Goal: Task Accomplishment & Management: Manage account settings

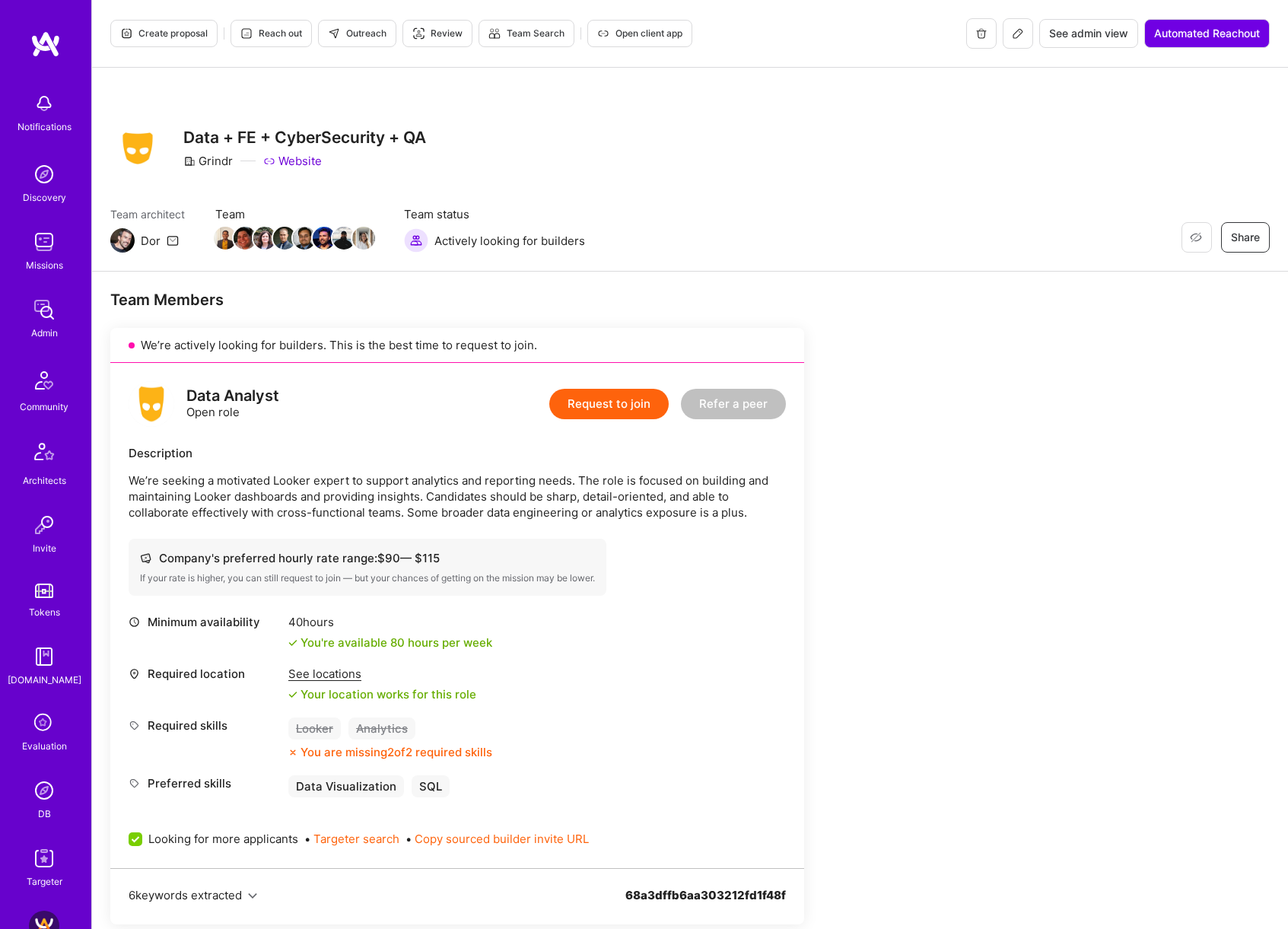
scroll to position [361, 0]
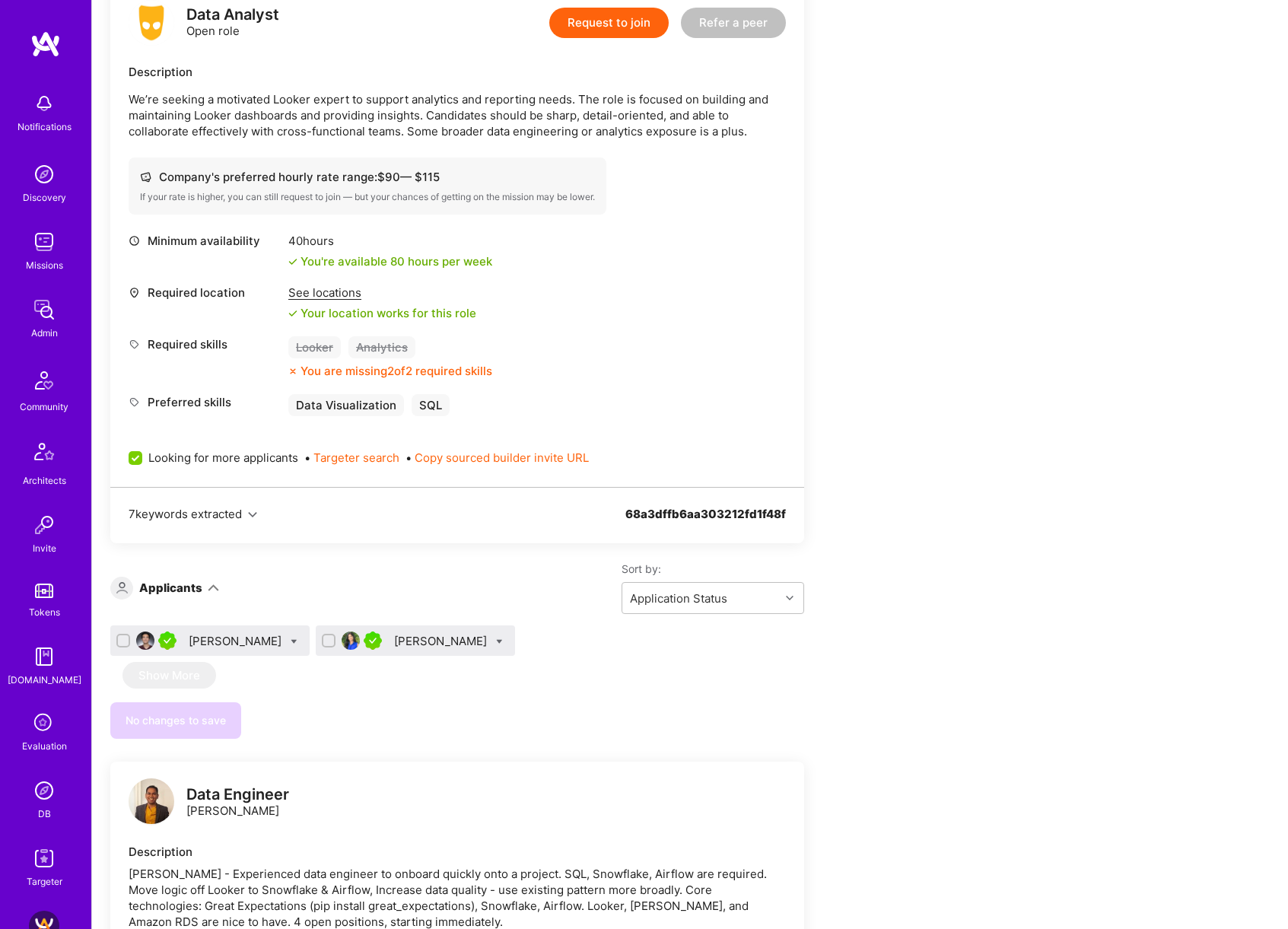
scroll to position [423, 0]
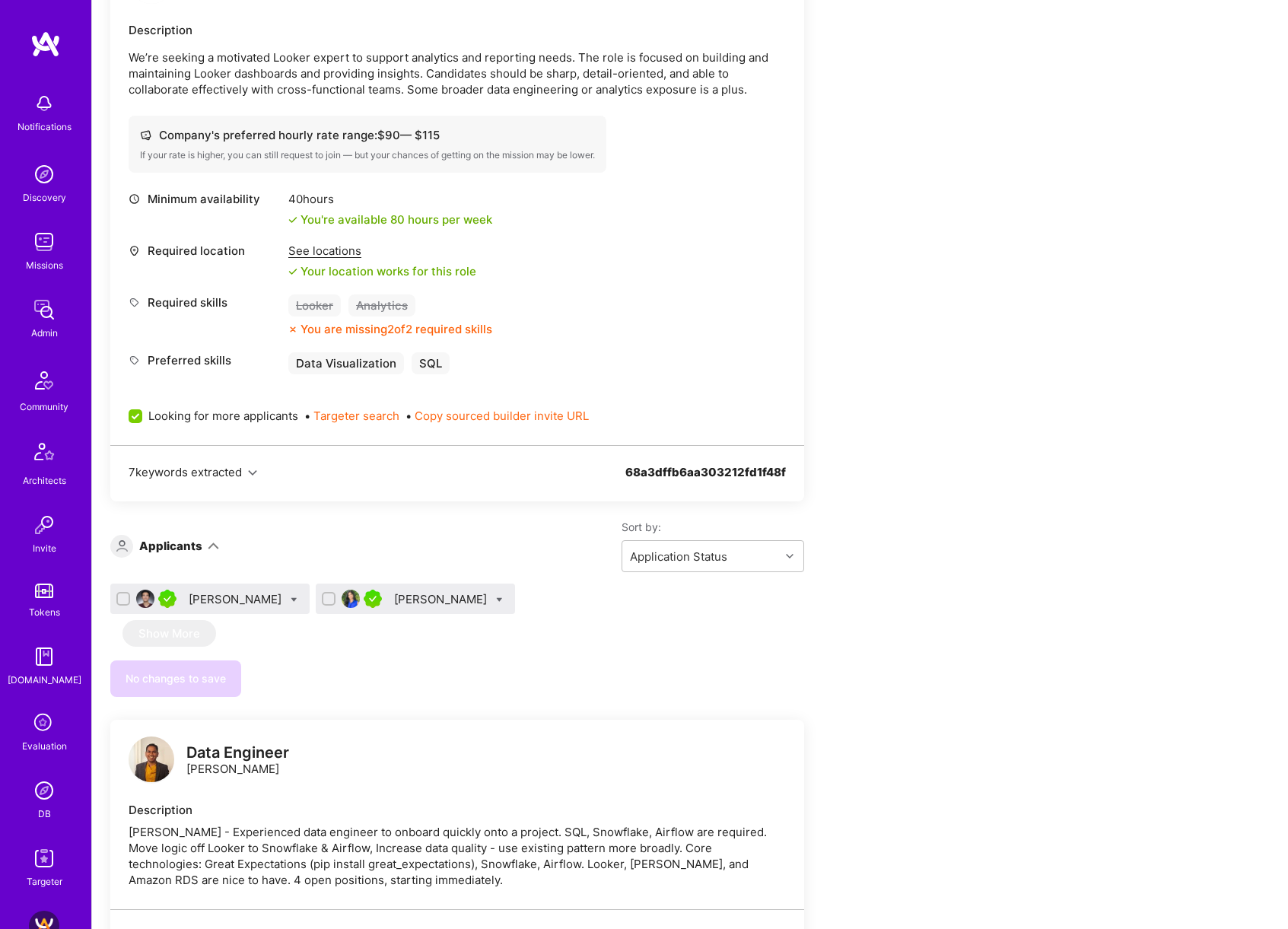
click at [394, 603] on div "Ruchi Palod" at bounding box center [442, 599] width 96 height 16
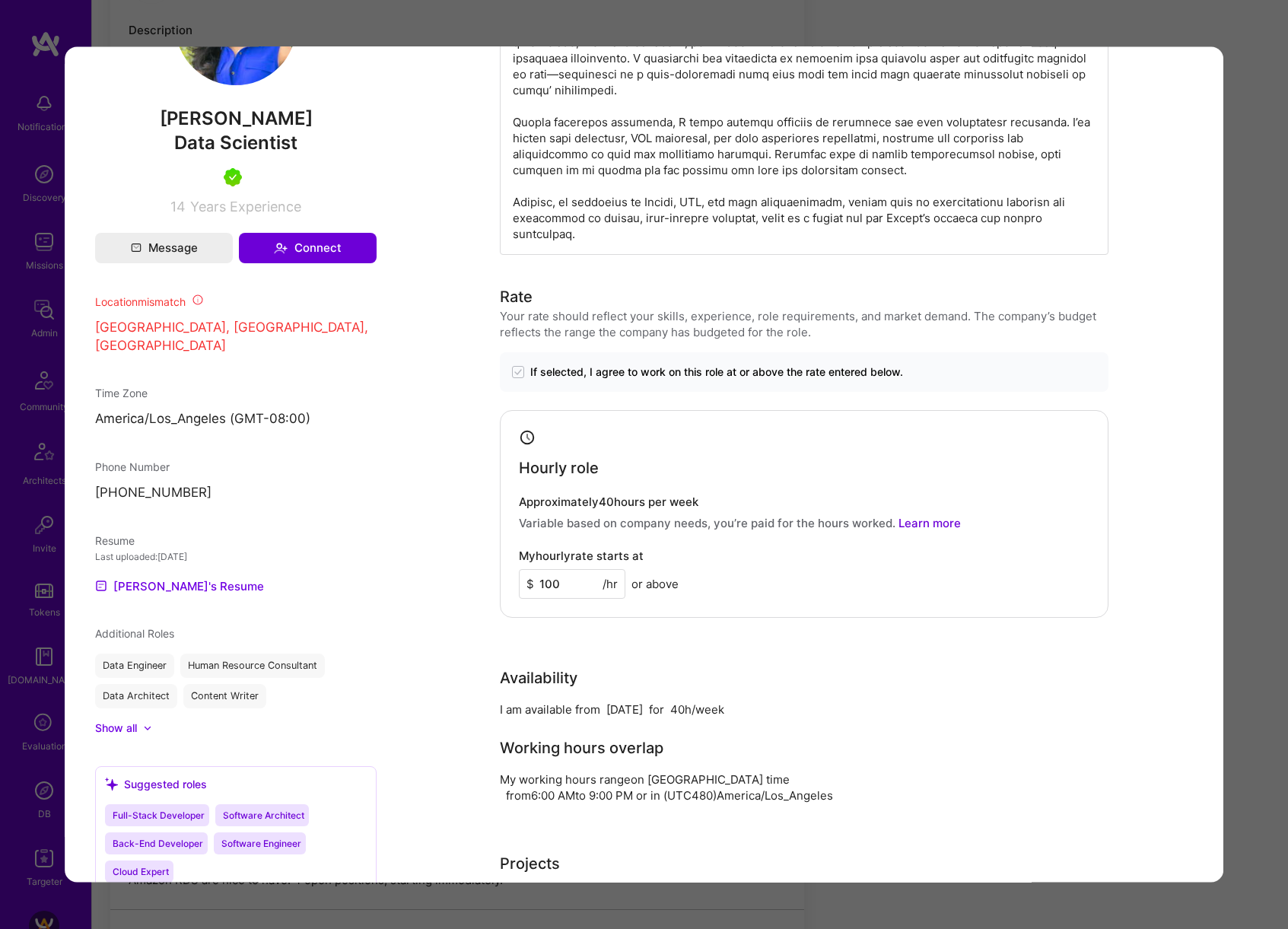
scroll to position [966, 0]
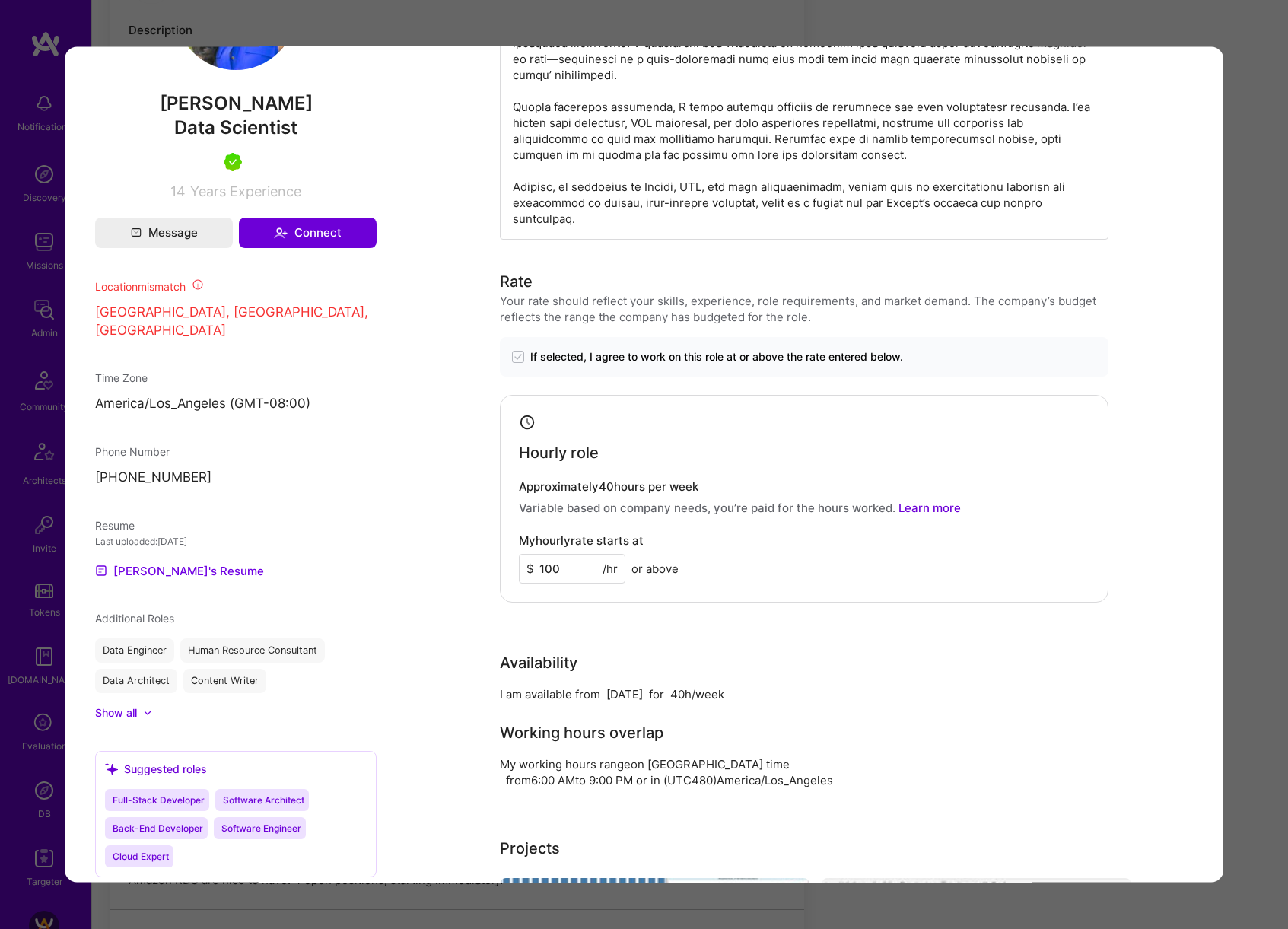
click at [1240, 526] on div "Application 2 of 2 Builder Missing Requirements Required Location See locations…" at bounding box center [644, 464] width 1288 height 929
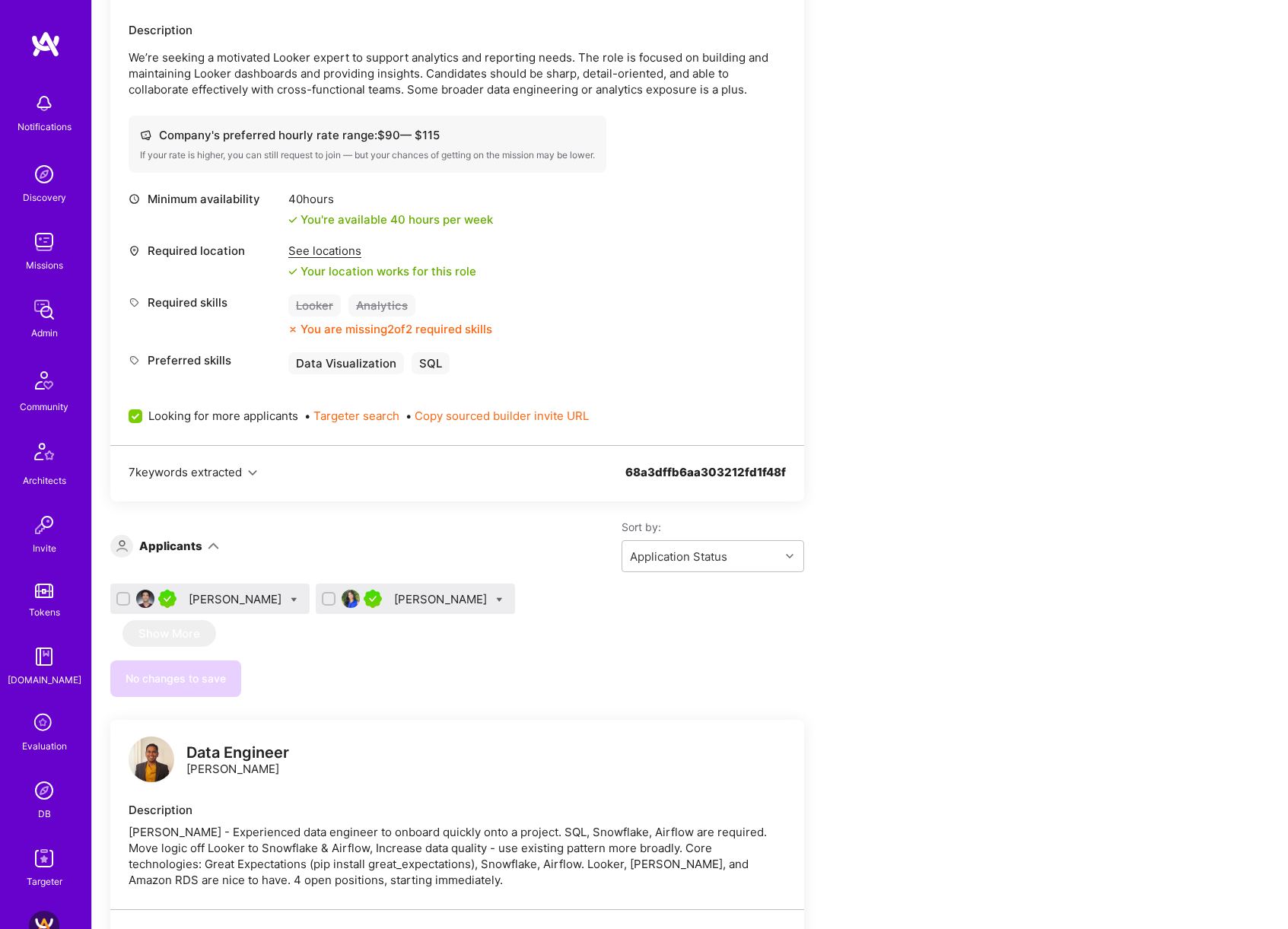
click at [207, 603] on div "Walter yi" at bounding box center [236, 599] width 96 height 16
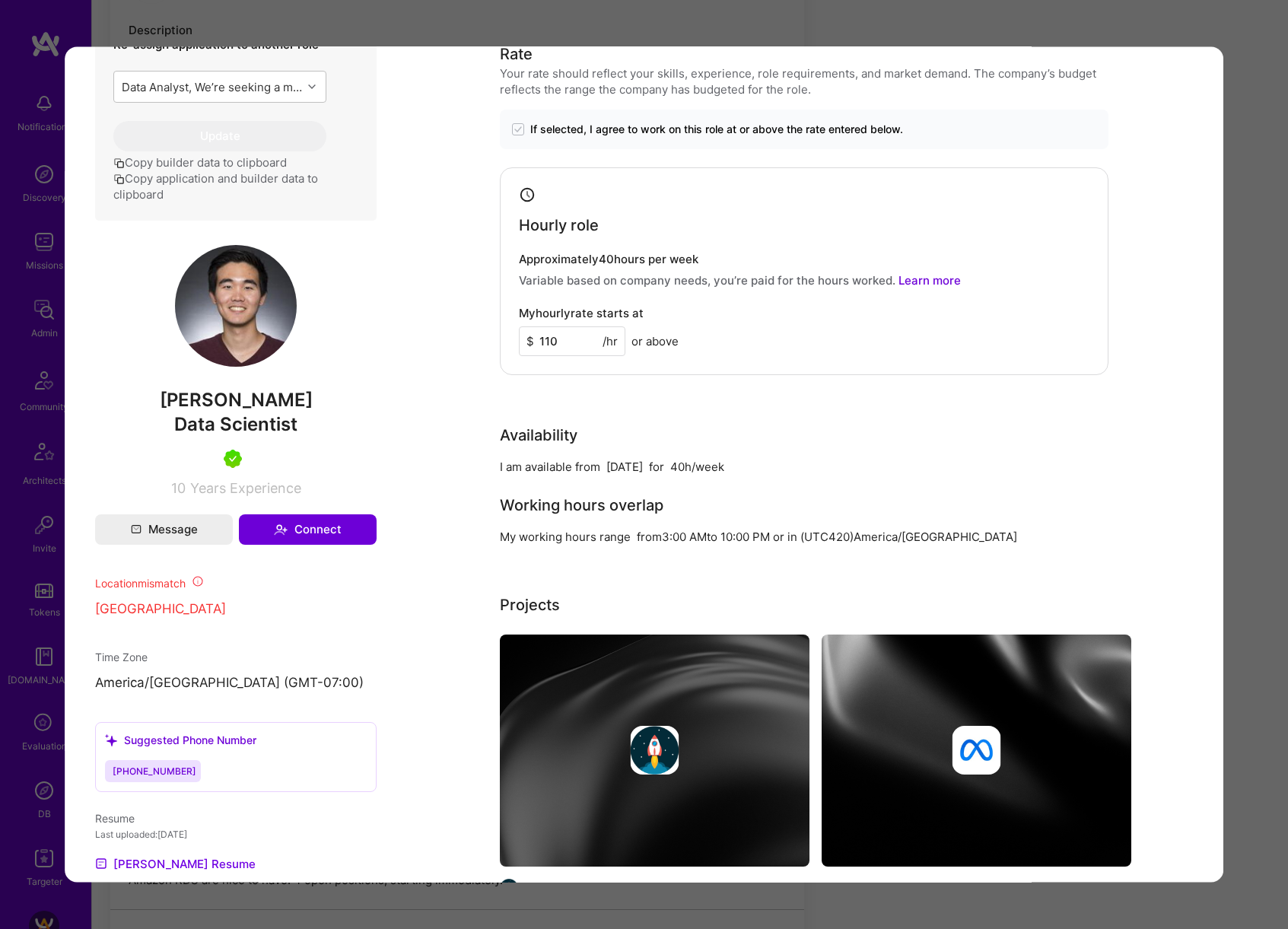
scroll to position [651, 0]
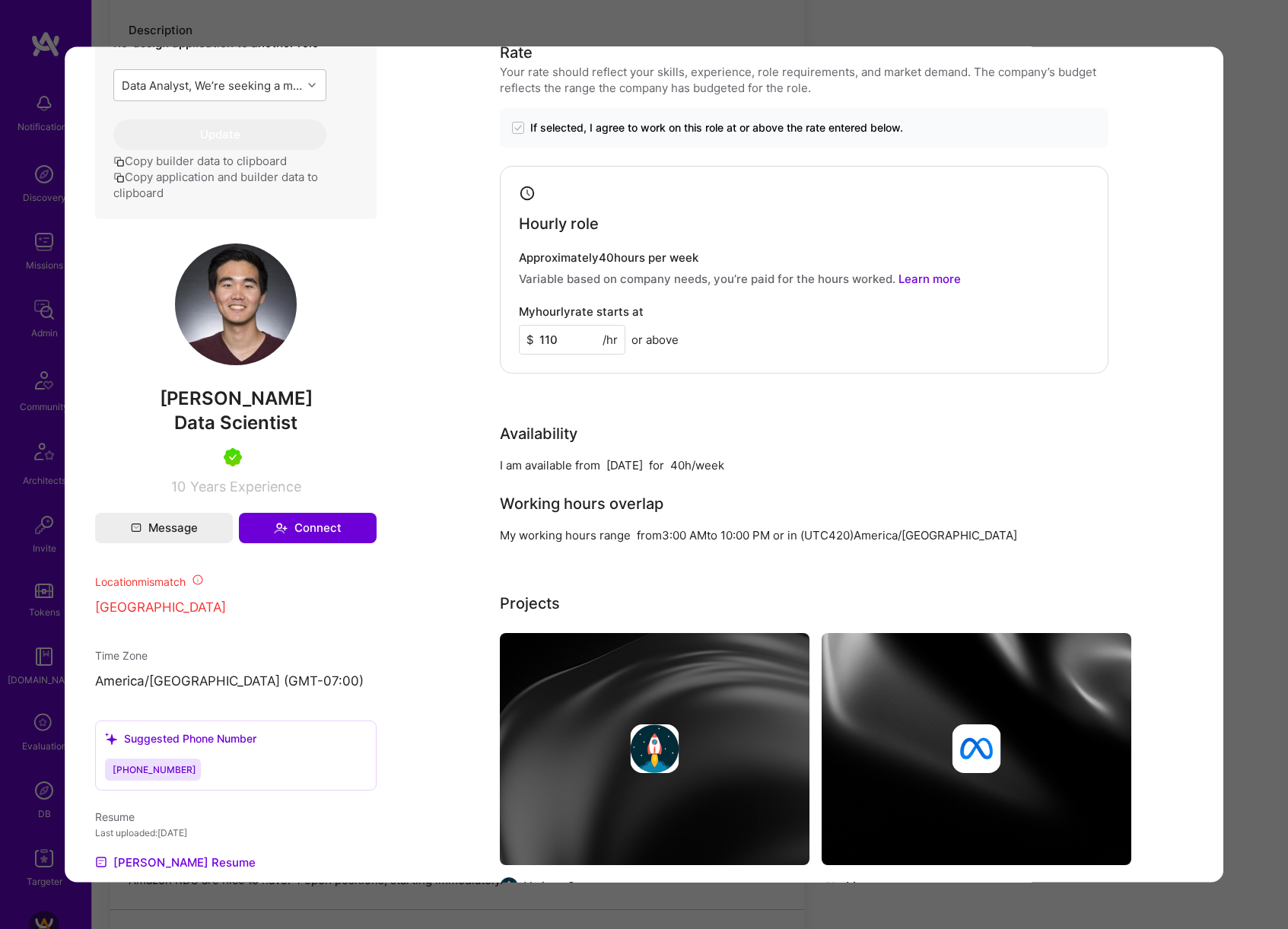
click at [243, 331] on img "modal" at bounding box center [235, 303] width 121 height 121
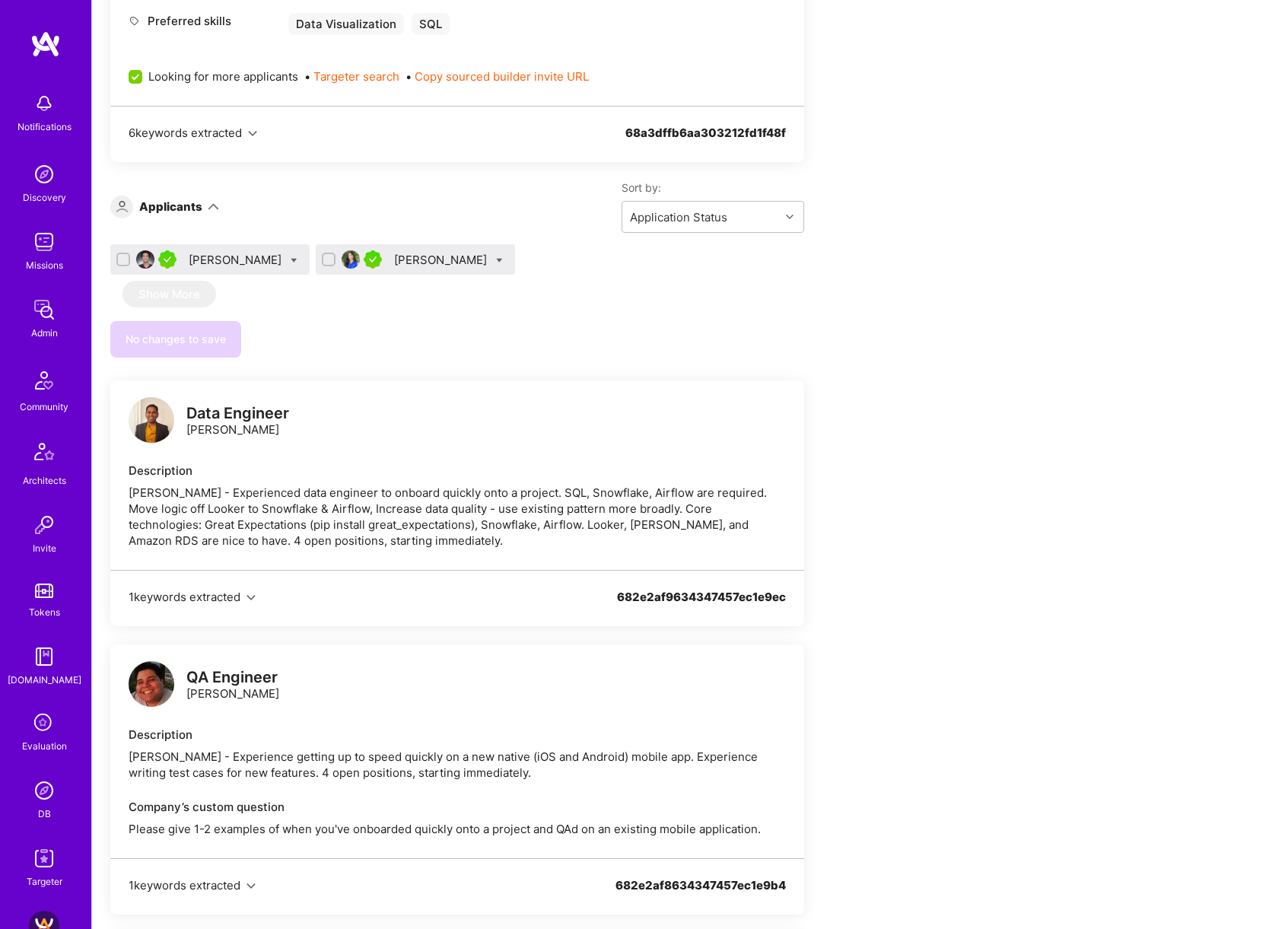
scroll to position [611, 0]
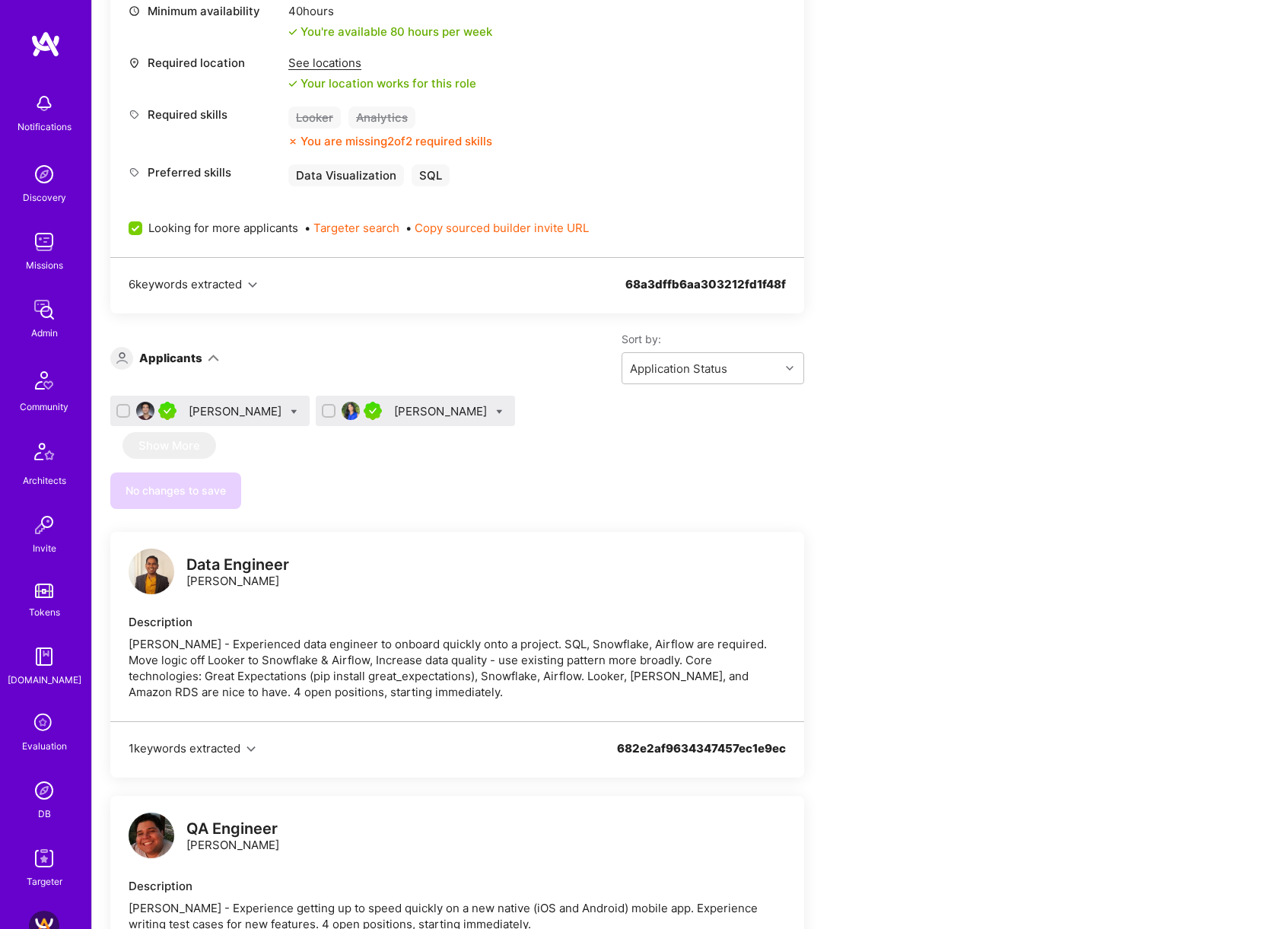
click at [394, 413] on div "[PERSON_NAME]" at bounding box center [442, 411] width 96 height 16
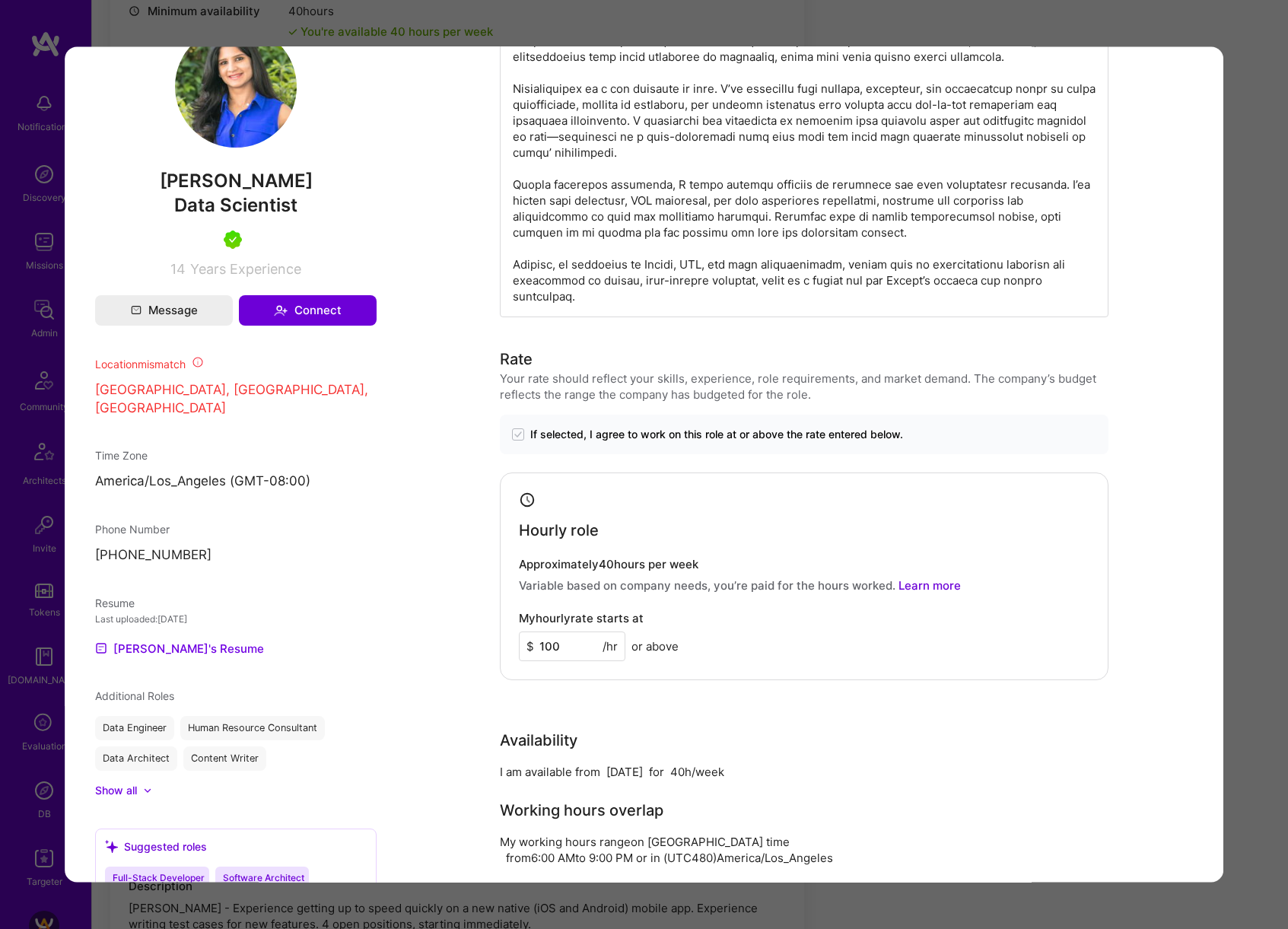
scroll to position [826, 0]
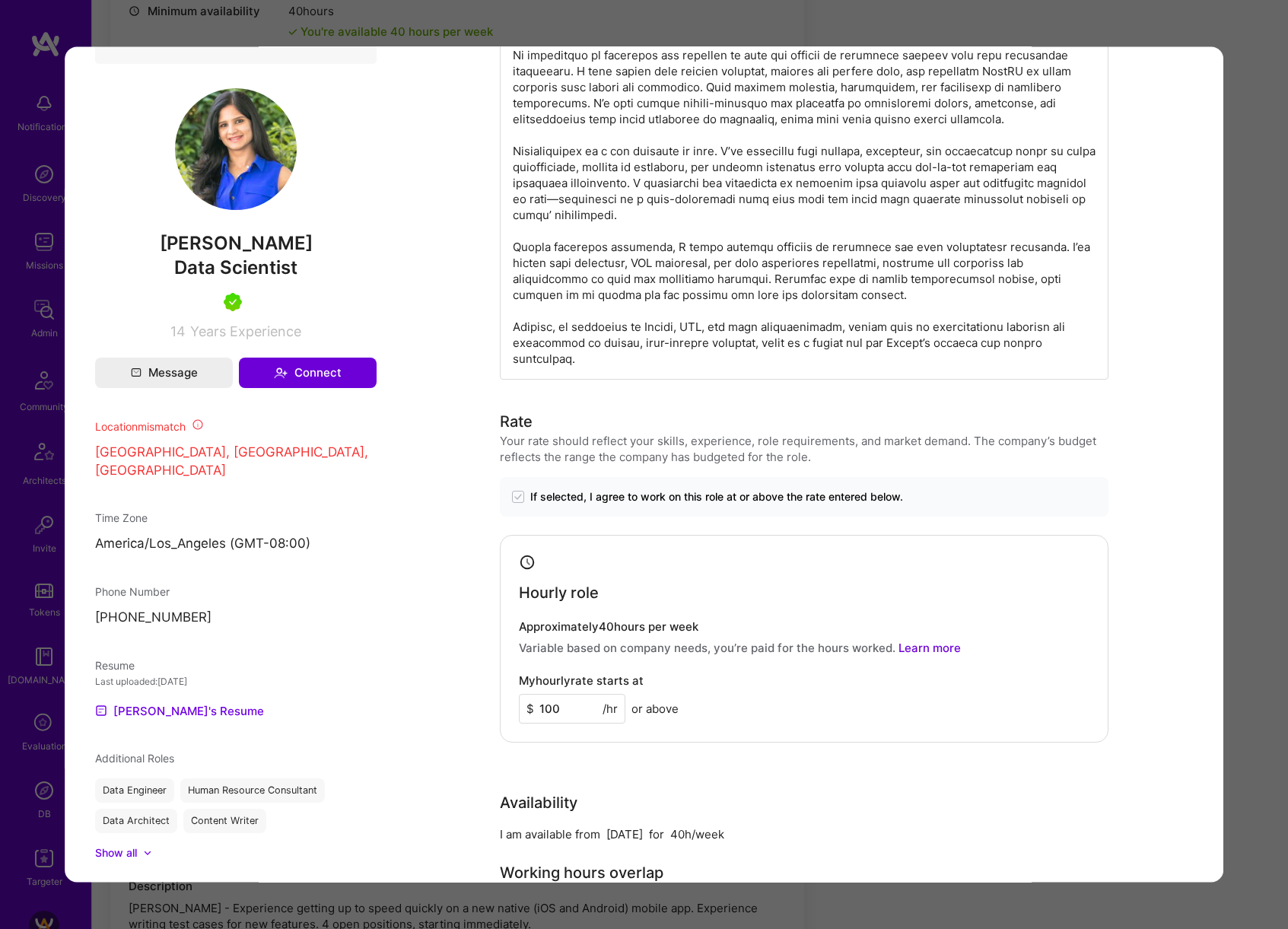
click at [1271, 436] on div "Application 2 of 2 Builder Missing Requirements Required Location See locations…" at bounding box center [644, 464] width 1288 height 929
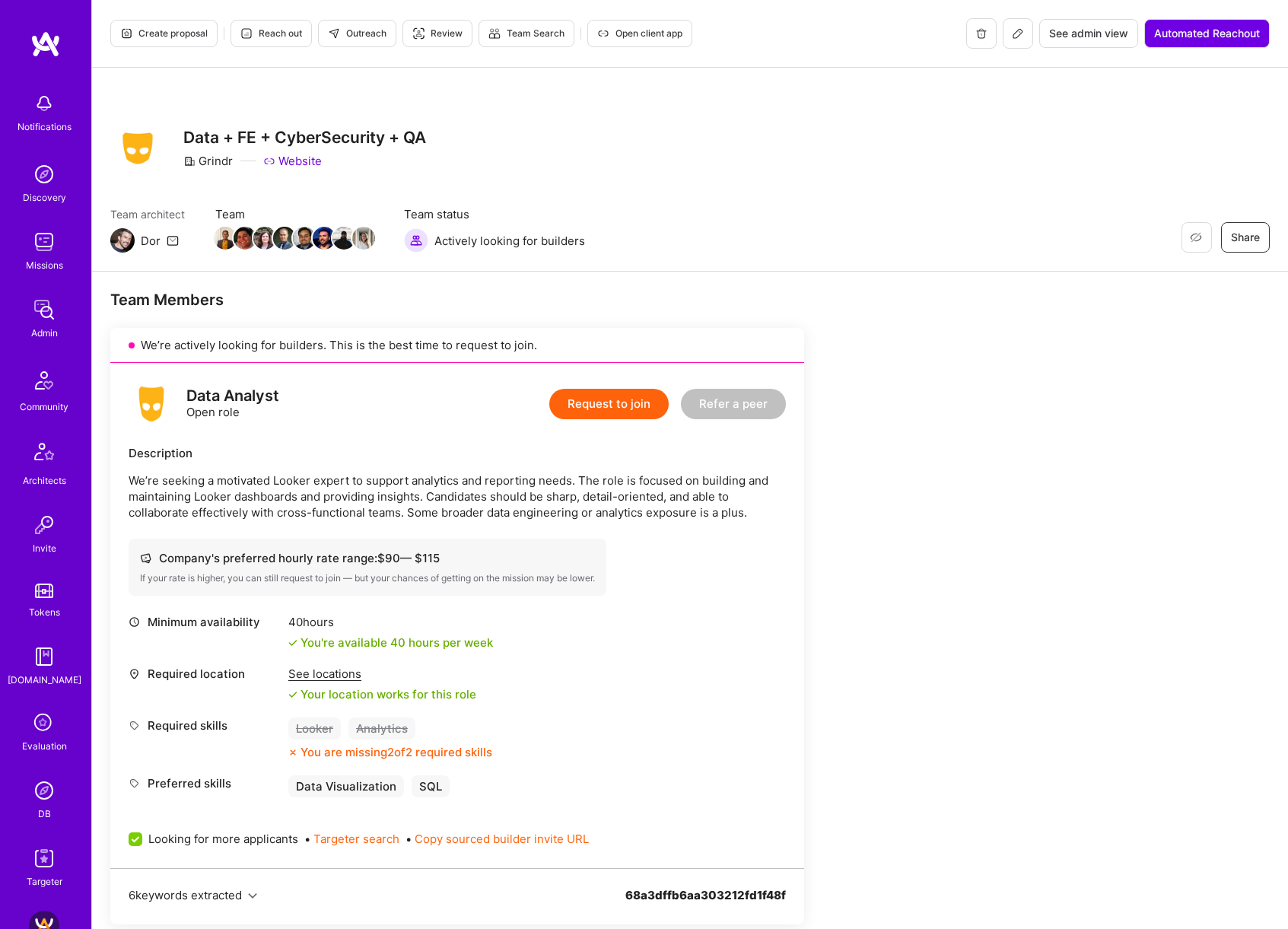
click at [150, 36] on span "Create proposal" at bounding box center [164, 33] width 88 height 14
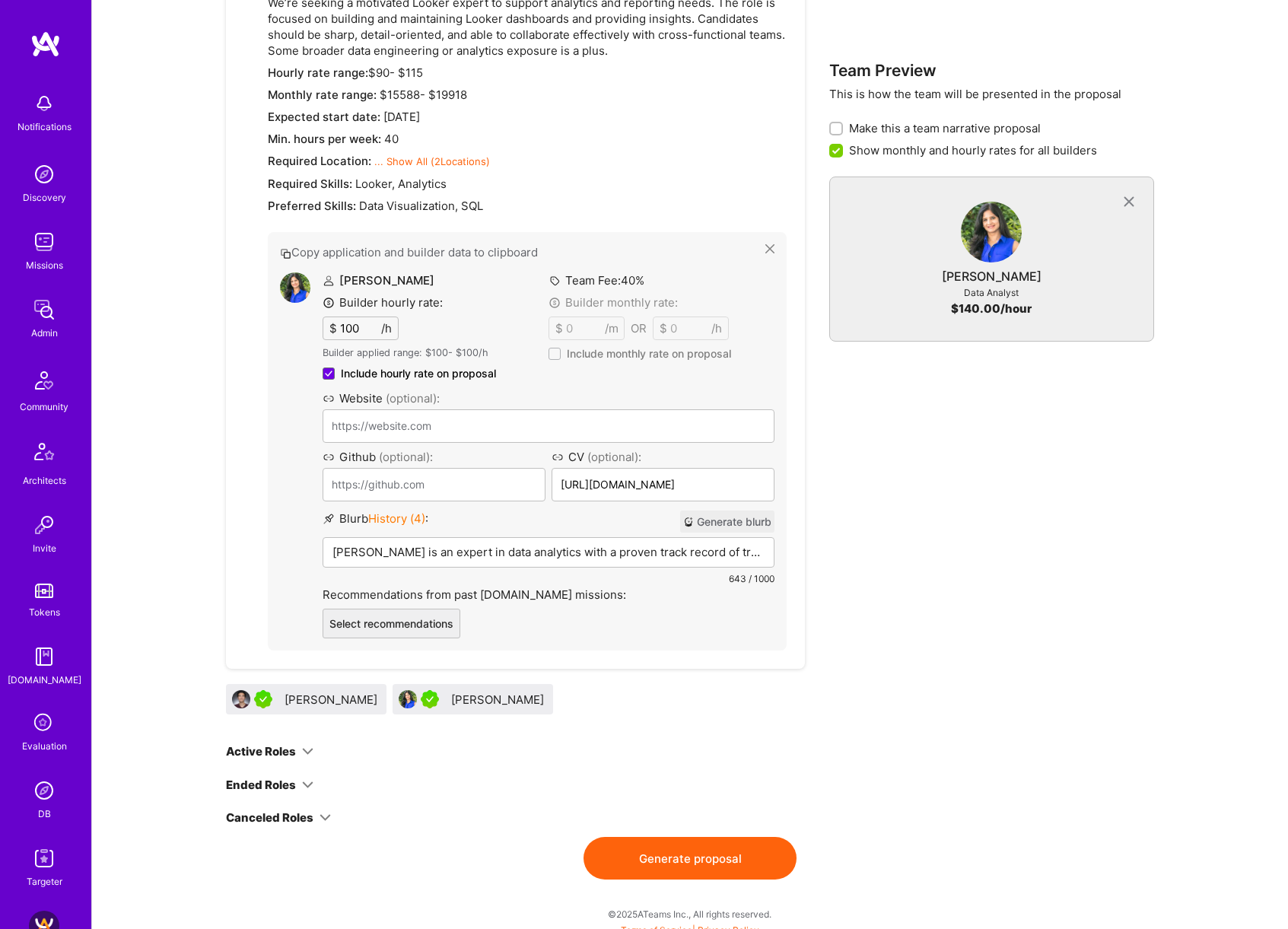
scroll to position [848, 0]
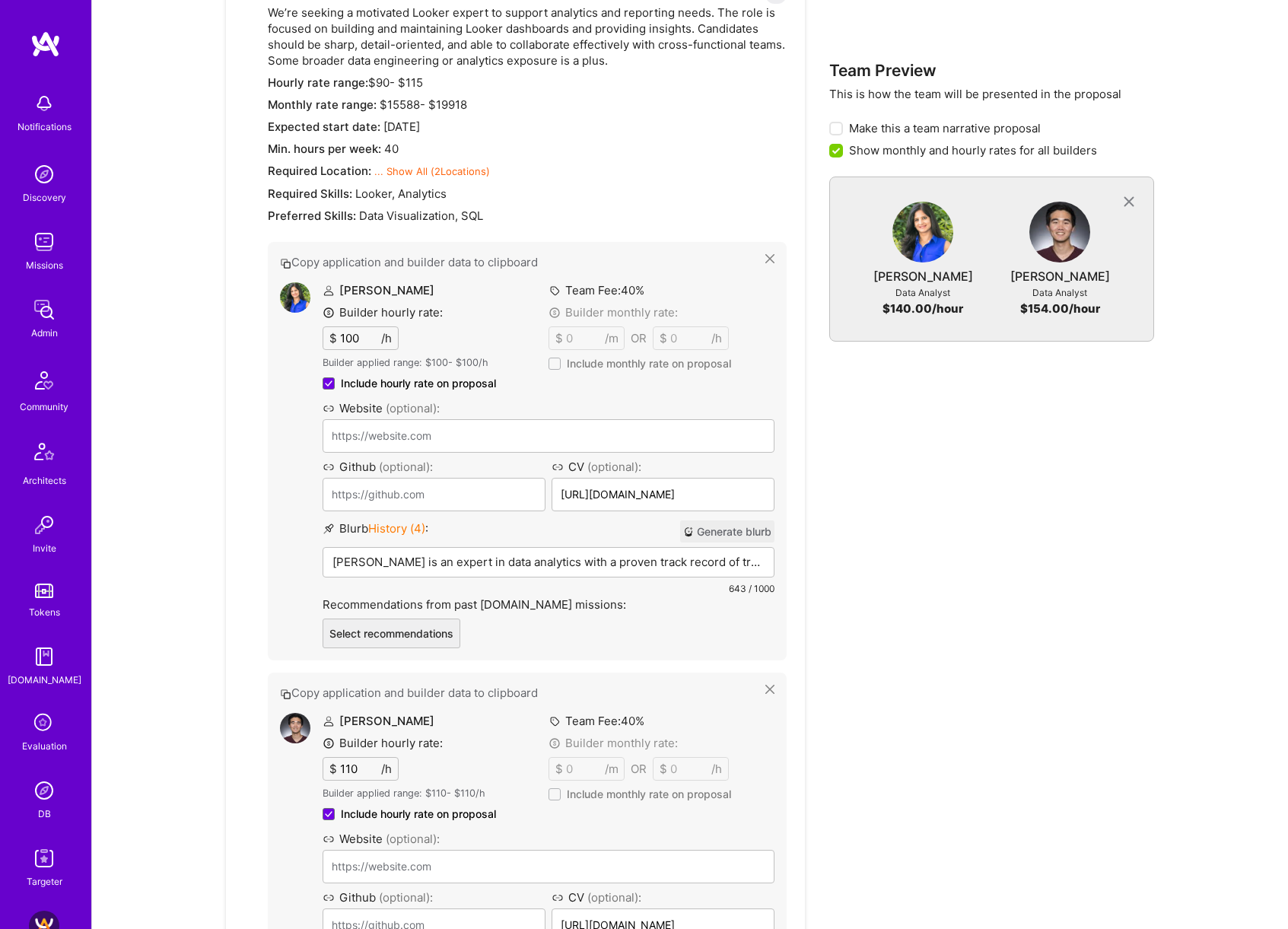
click at [364, 346] on input "100" at bounding box center [358, 338] width 44 height 22
type input "100"
click at [736, 532] on button "Generate blurb" at bounding box center [727, 532] width 94 height 22
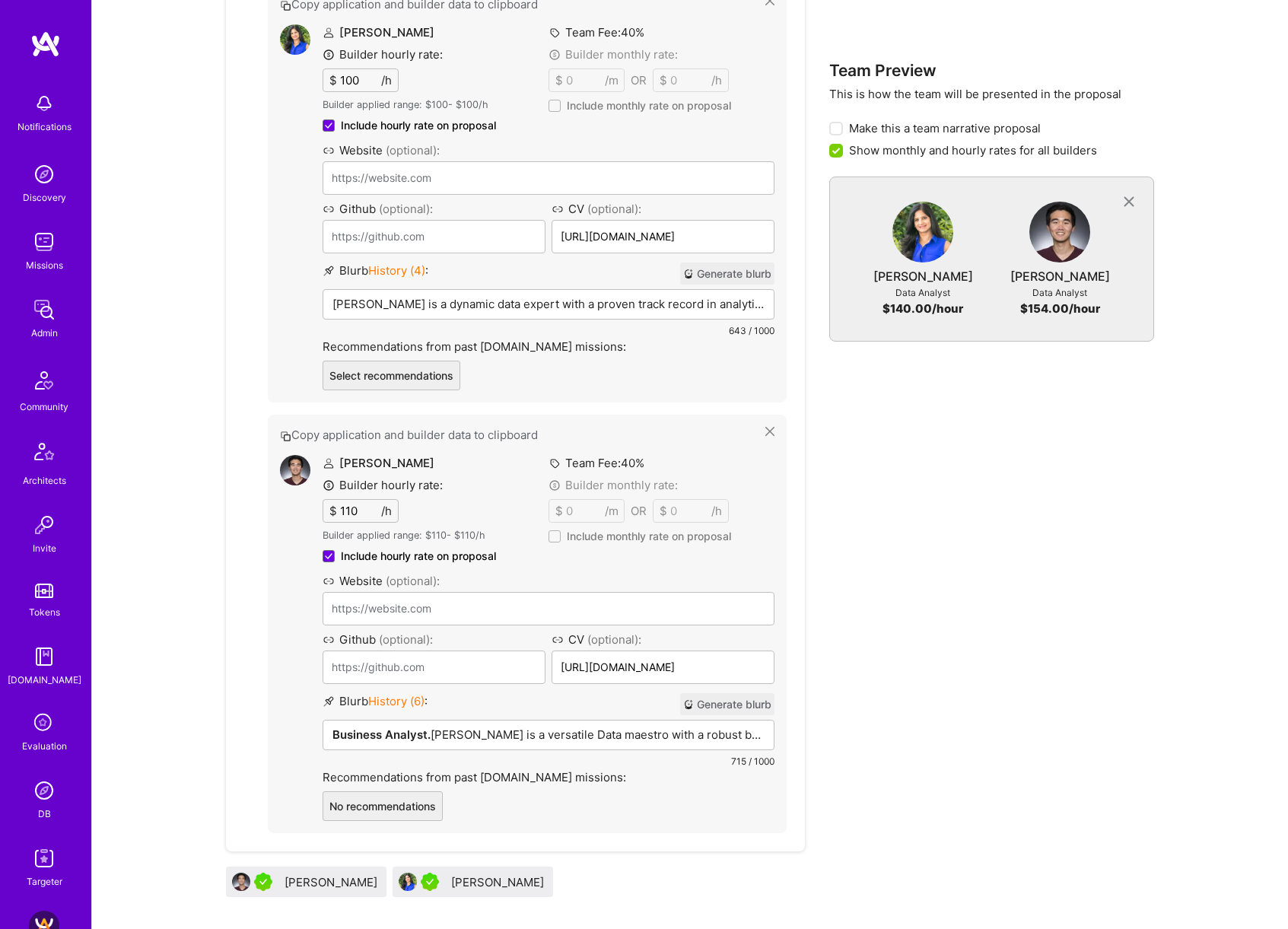
click at [726, 704] on button "Generate blurb" at bounding box center [727, 704] width 94 height 22
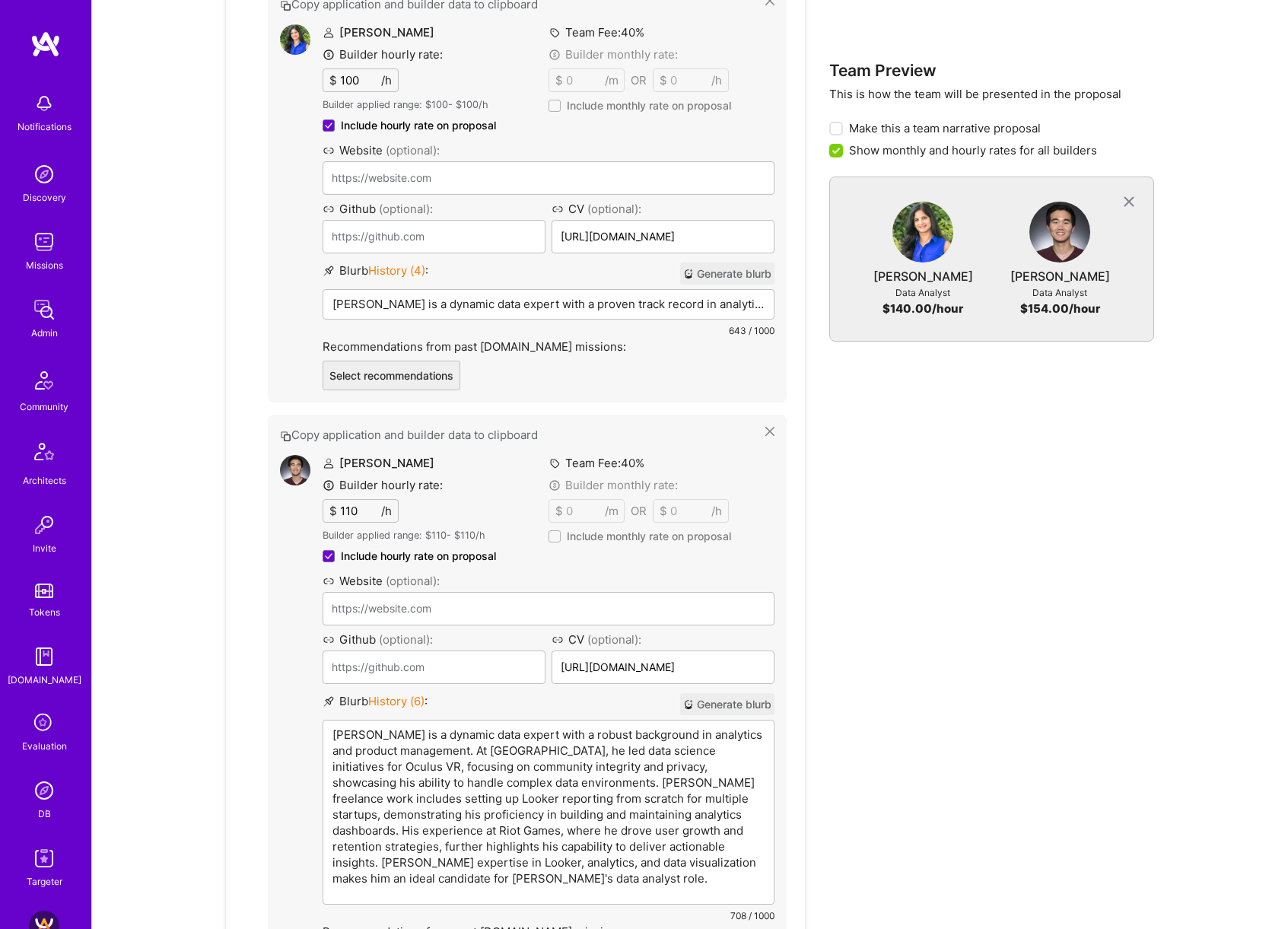
click at [404, 739] on p "[PERSON_NAME] is a dynamic data expert with a robust background in analytics an…" at bounding box center [548, 807] width 432 height 159
drag, startPoint x: 719, startPoint y: 737, endPoint x: 448, endPoint y: 755, distance: 271.6
click at [448, 755] on p "[PERSON_NAME] is a dynamic data expert with a robust background in analytics an…" at bounding box center [548, 807] width 432 height 159
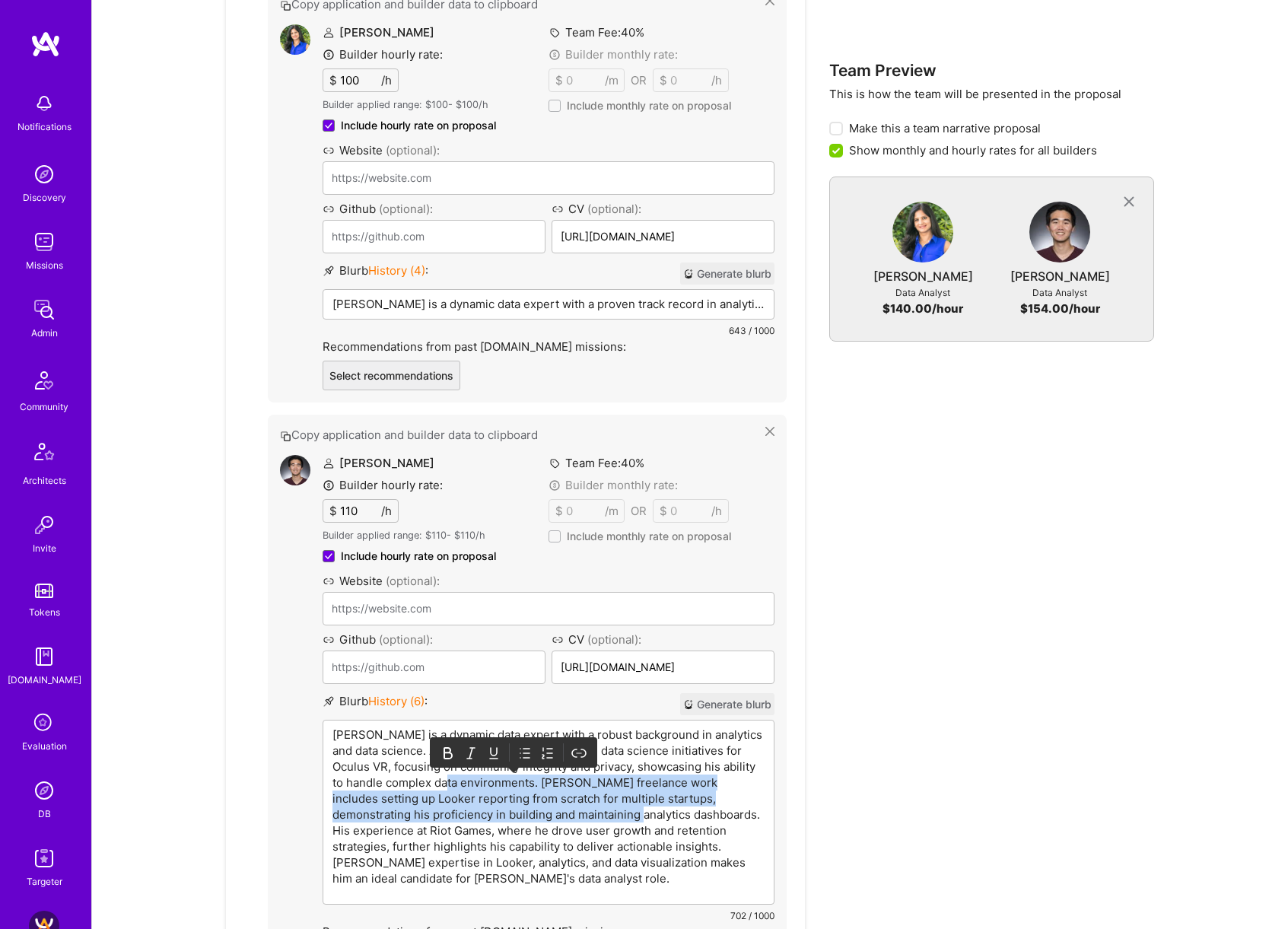
drag, startPoint x: 439, startPoint y: 779, endPoint x: 588, endPoint y: 813, distance: 152.8
click at [588, 813] on p "[PERSON_NAME] is a dynamic data expert with a robust background in analytics an…" at bounding box center [548, 807] width 432 height 159
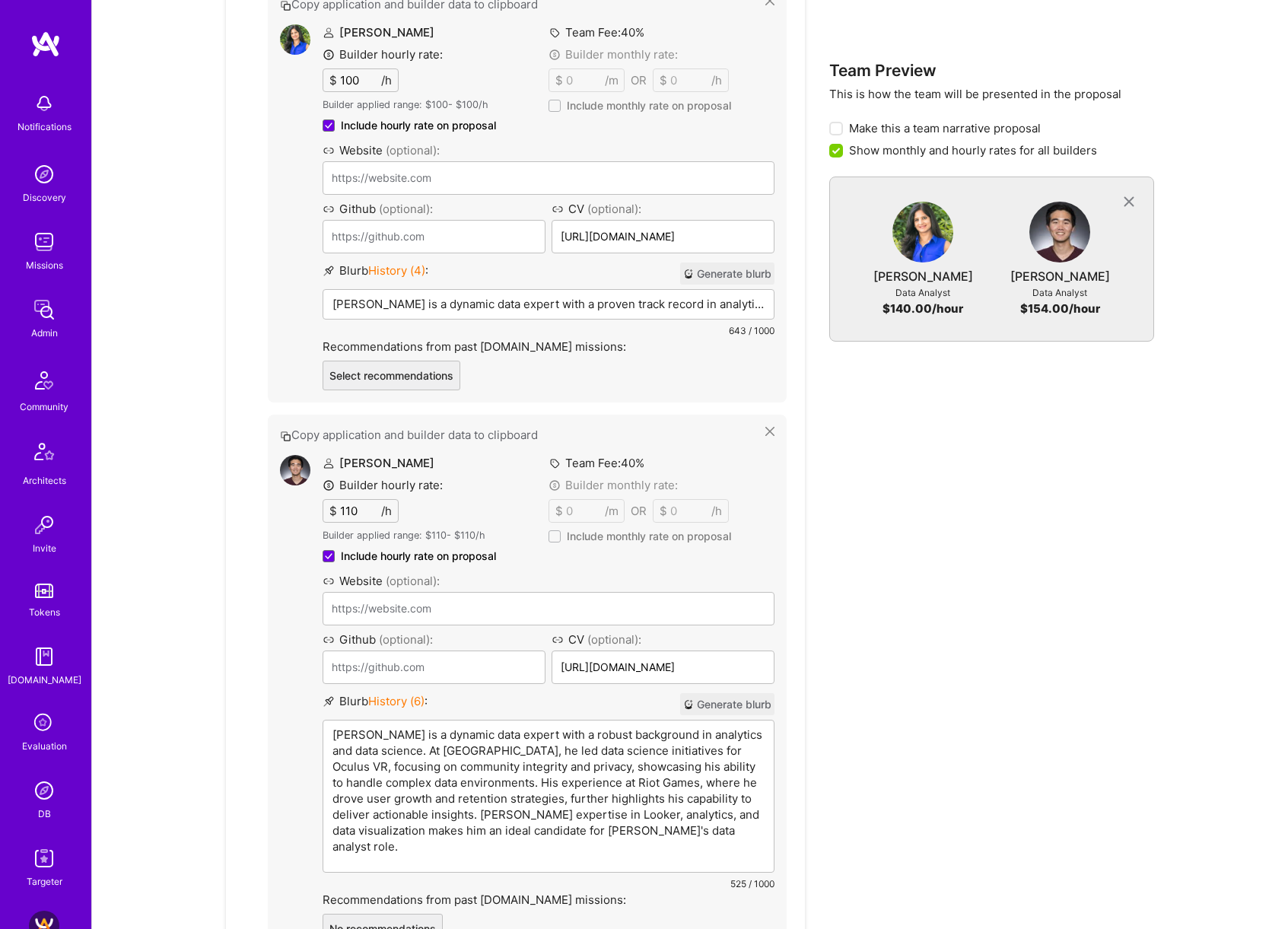
click at [411, 749] on p "[PERSON_NAME] is a dynamic data expert with a robust background in analytics an…" at bounding box center [548, 790] width 432 height 128
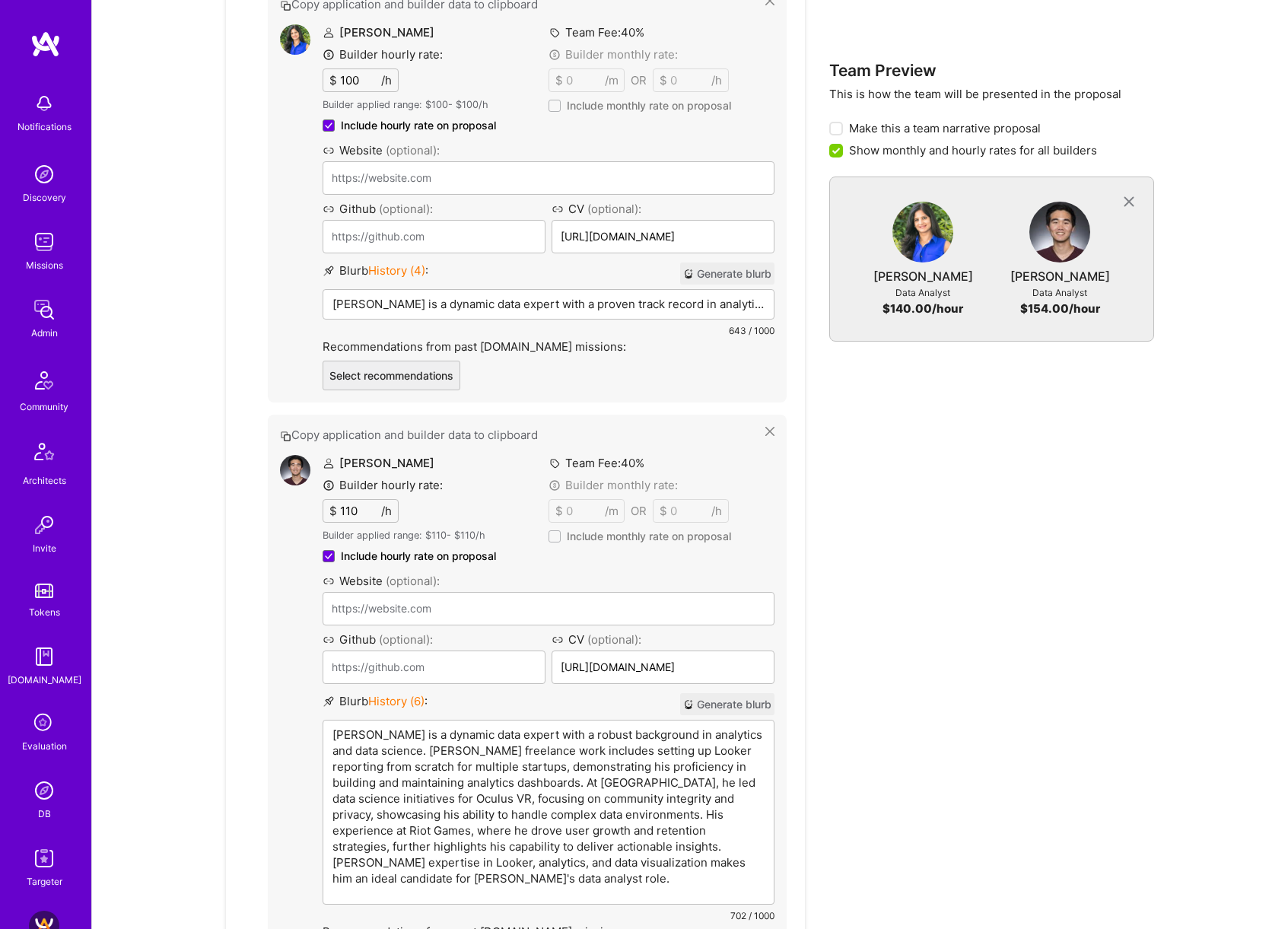
click at [496, 765] on p "[PERSON_NAME] is a dynamic data expert with a robust background in analytics an…" at bounding box center [548, 807] width 432 height 159
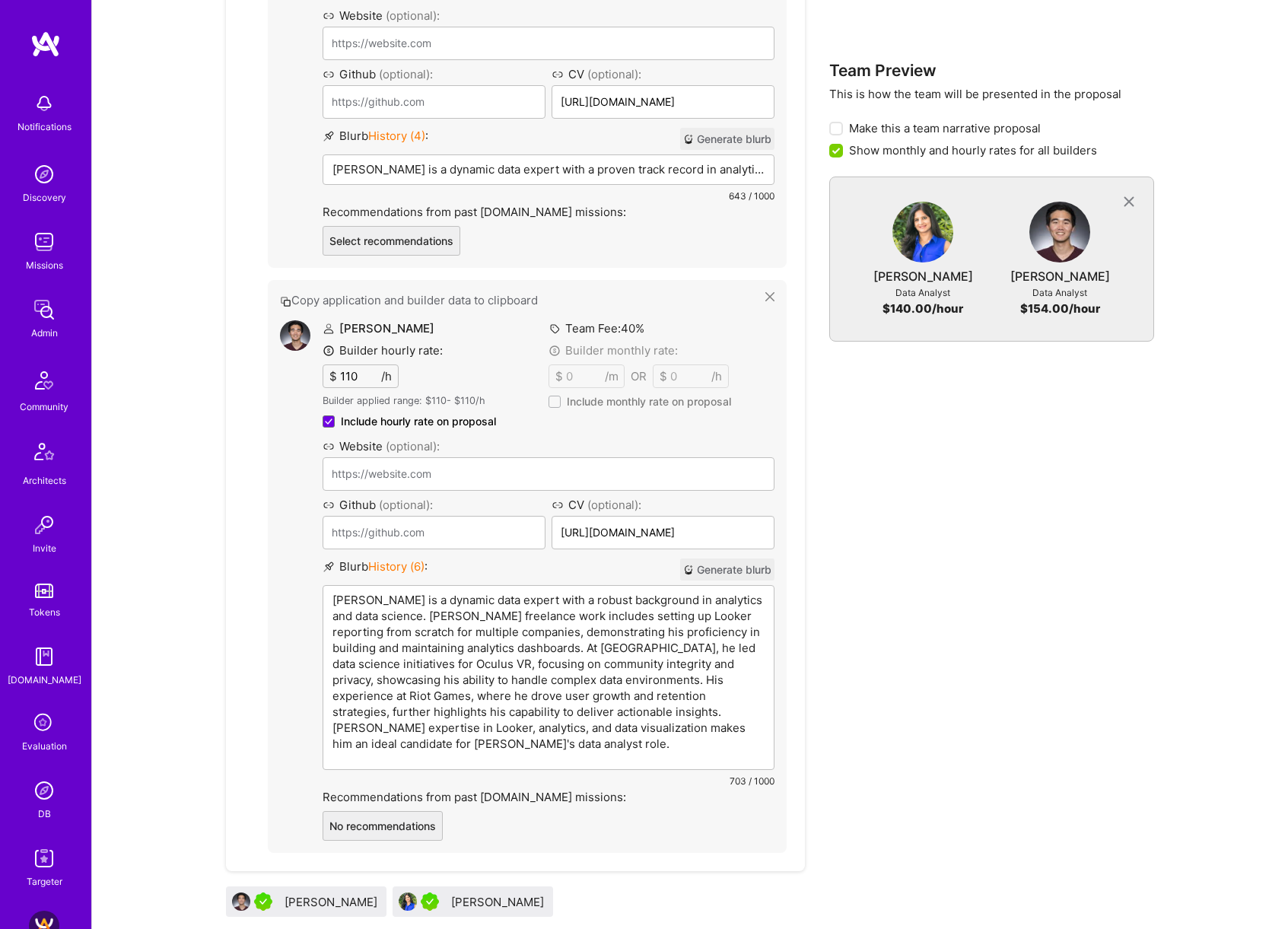
scroll to position [1308, 0]
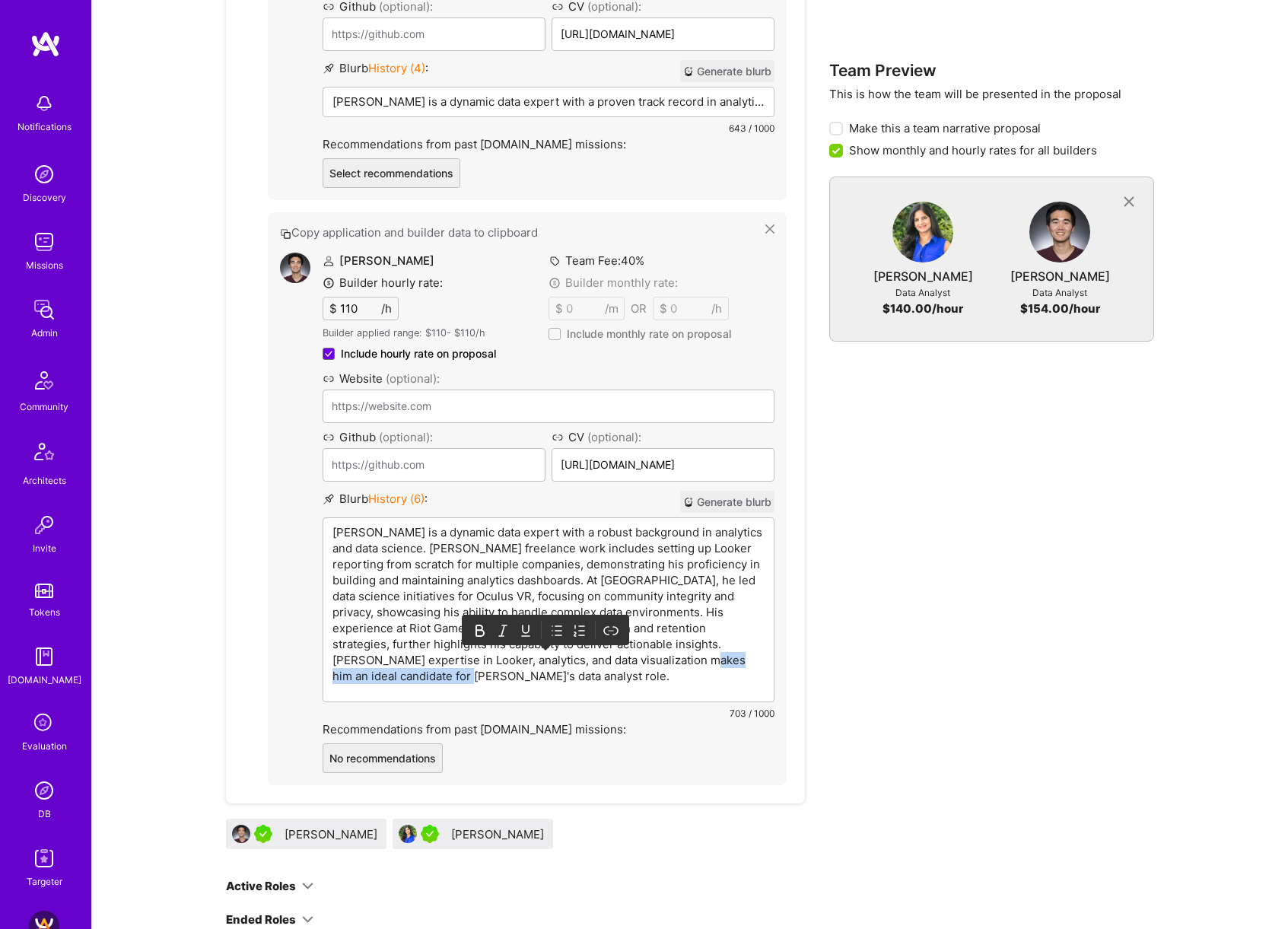
drag, startPoint x: 666, startPoint y: 660, endPoint x: 725, endPoint y: 712, distance: 78.6
click at [725, 712] on div "Blurb History ( 6 ) : Generate blurb [PERSON_NAME] is a dynamic data expert wit…" at bounding box center [548, 606] width 452 height 231
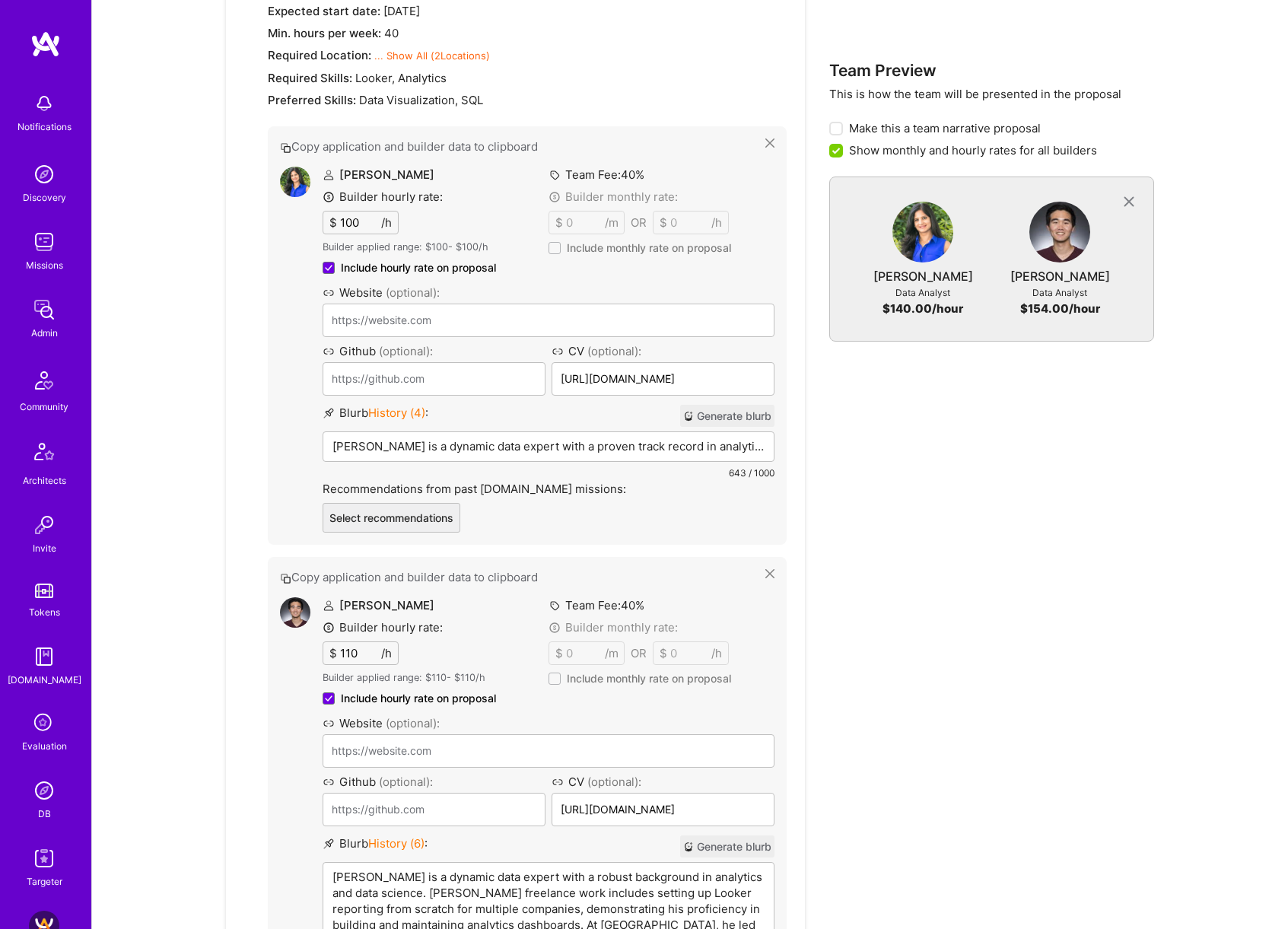
scroll to position [953, 0]
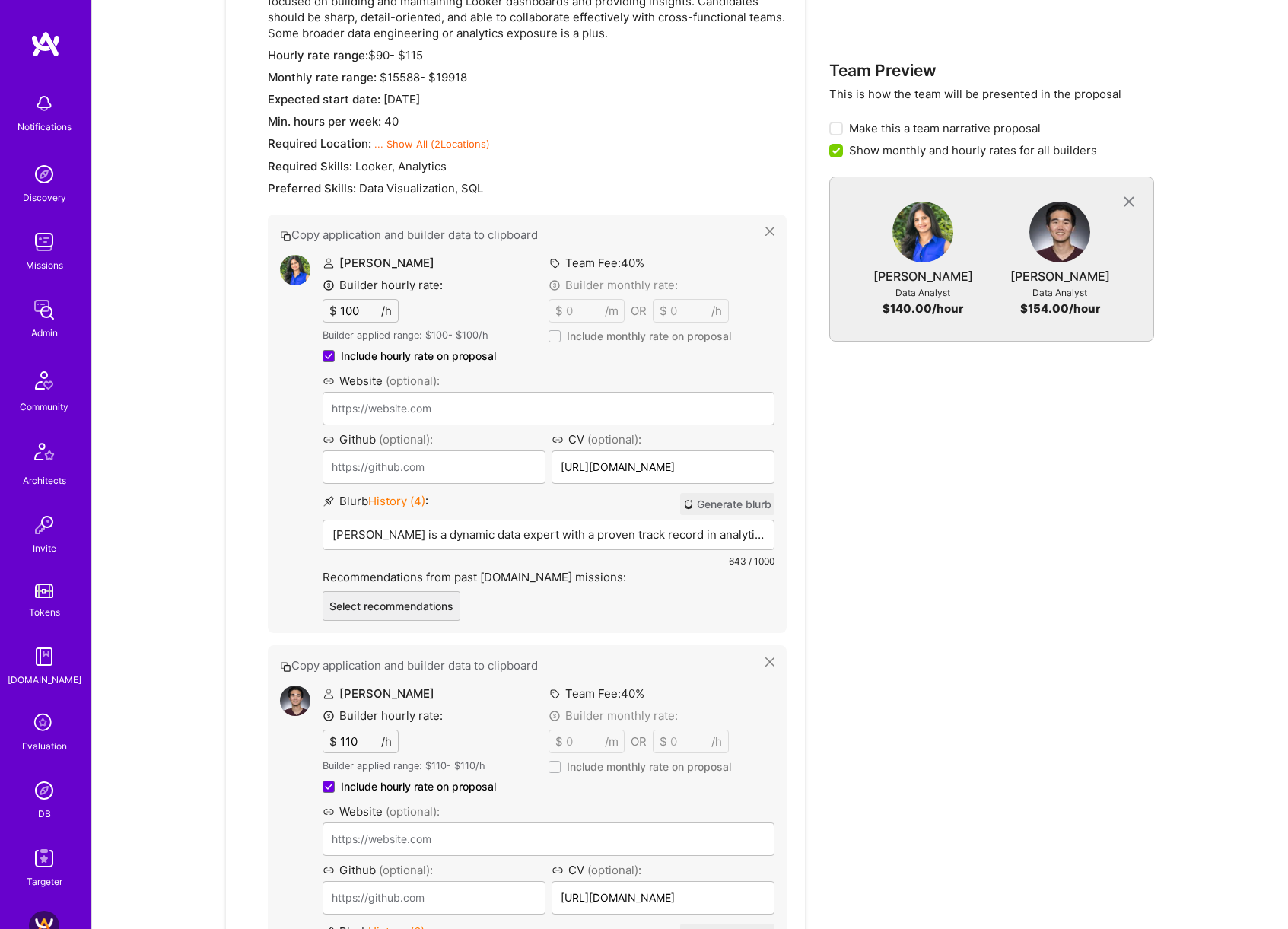
scroll to position [855, 0]
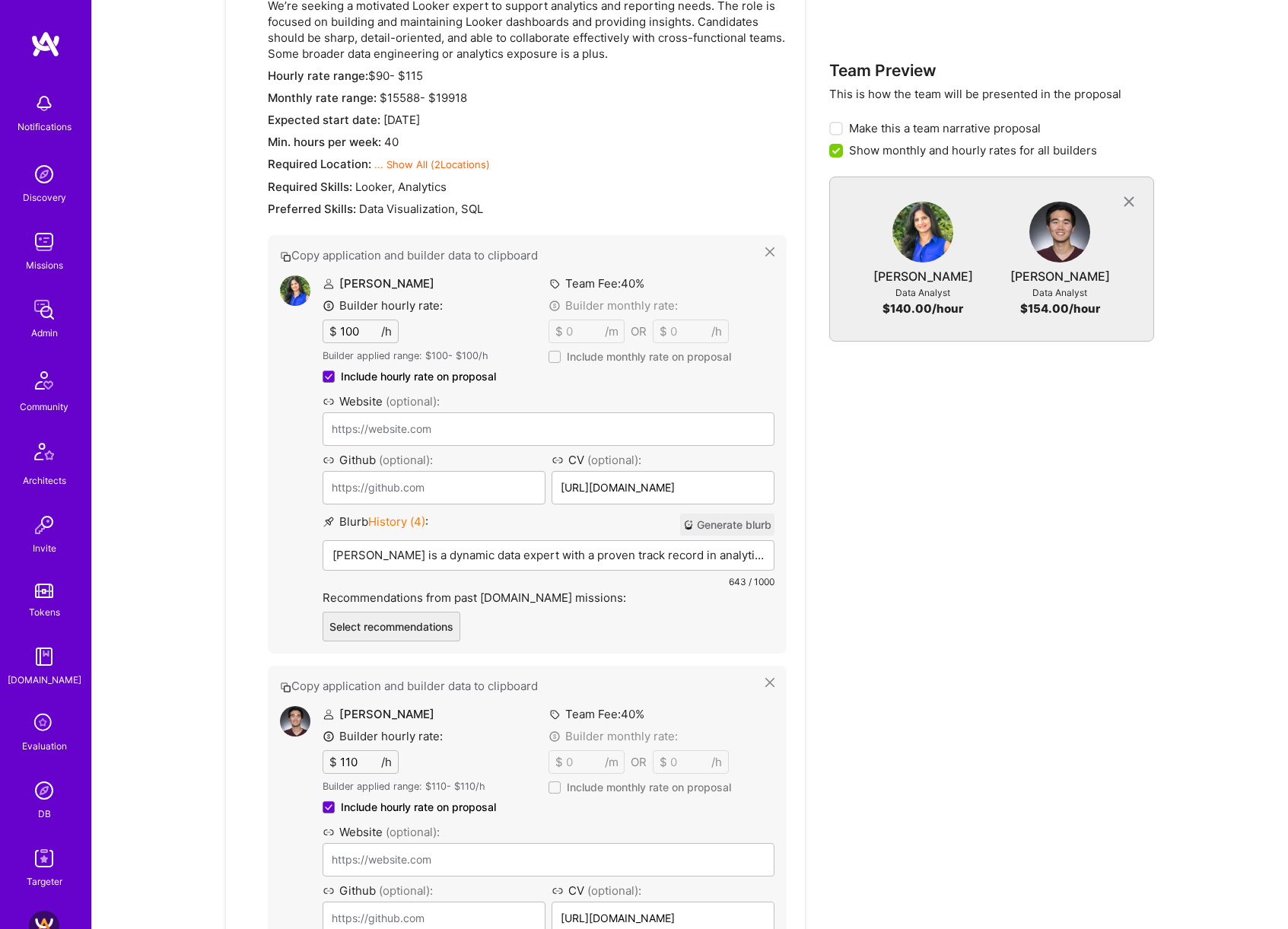
click at [495, 560] on p "[PERSON_NAME] is a dynamic data expert with a proven track record in analytics …" at bounding box center [548, 555] width 432 height 16
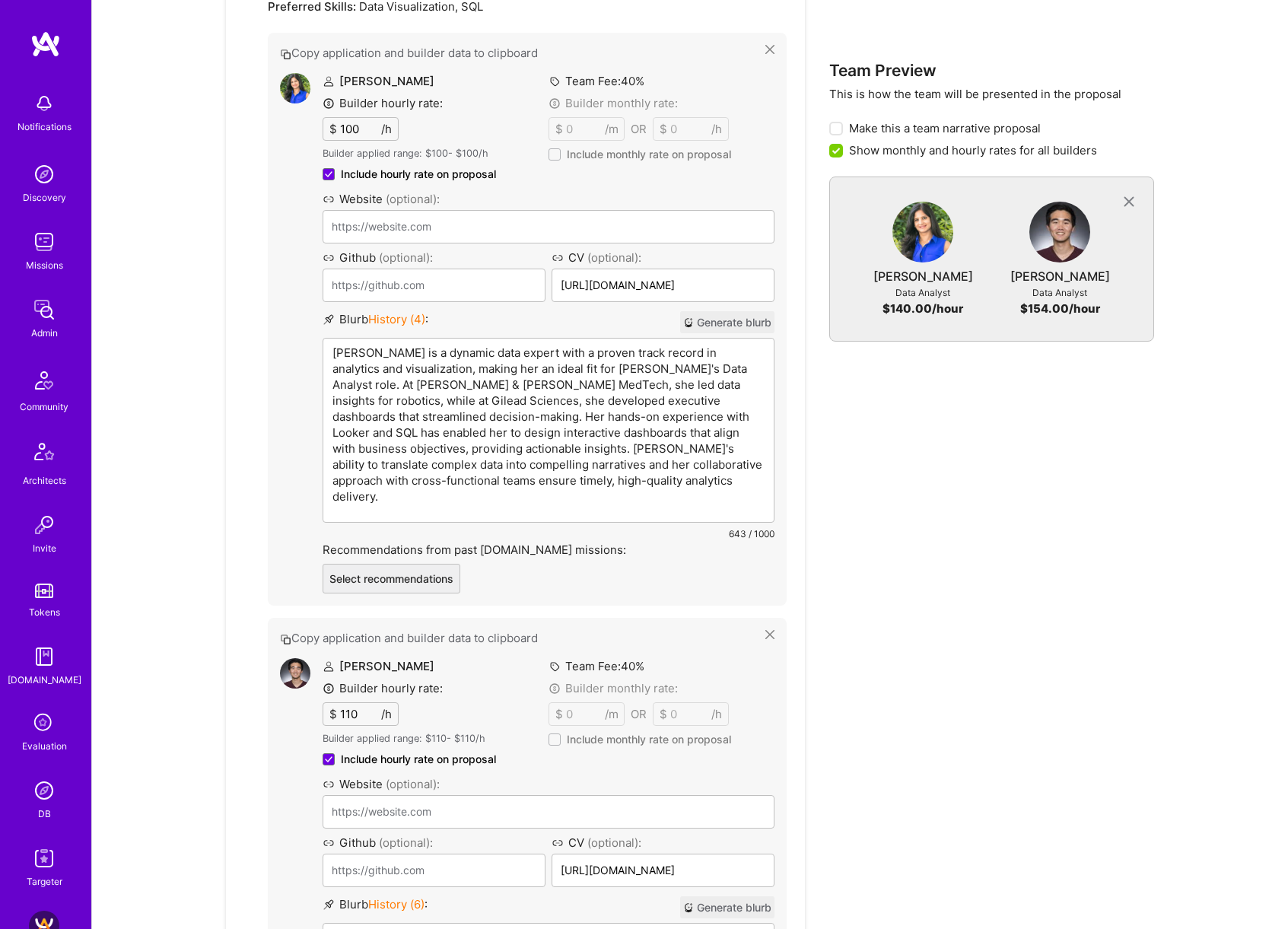
scroll to position [1120, 0]
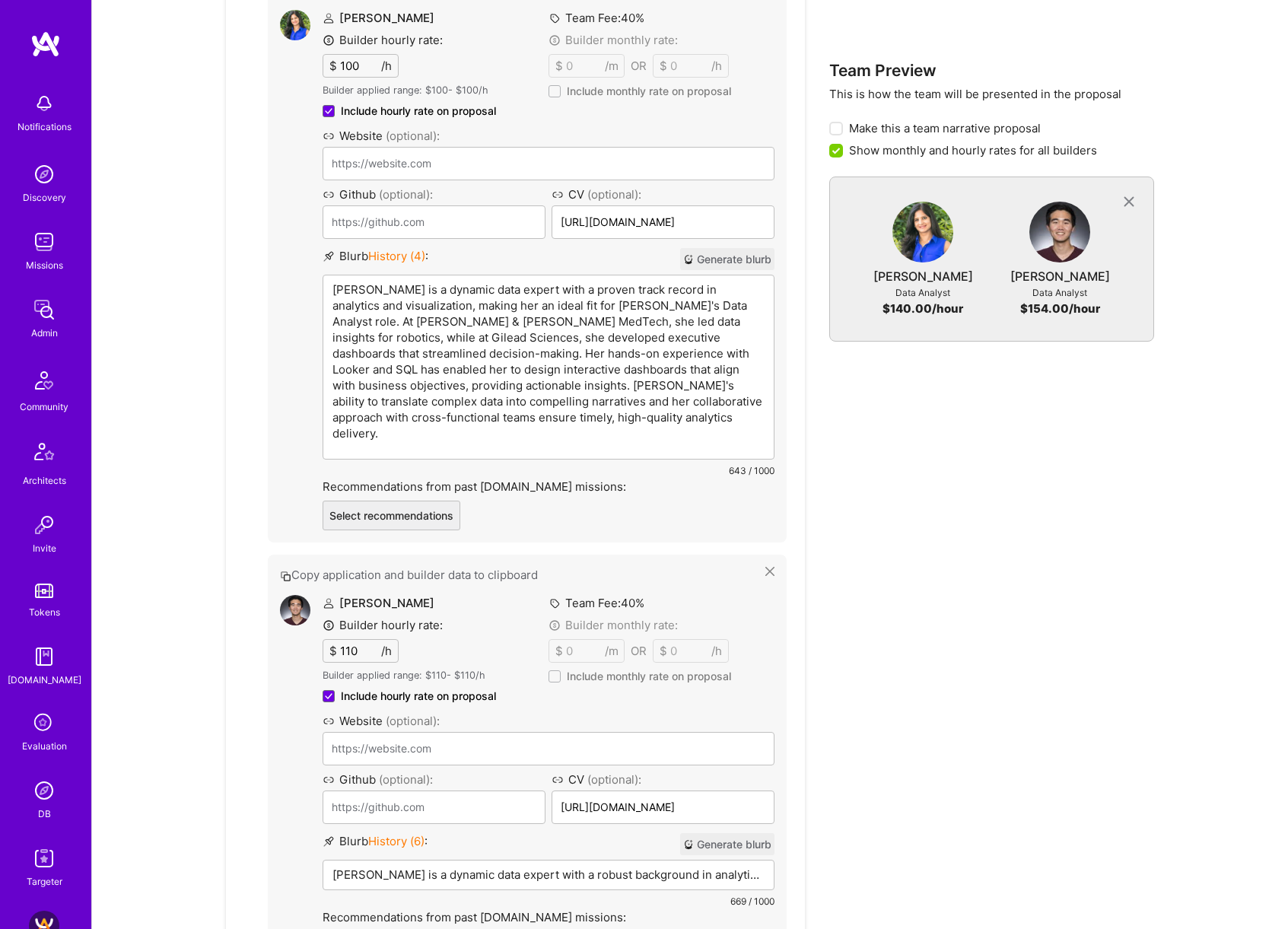
click at [413, 292] on p "[PERSON_NAME] is a dynamic data expert with a proven track record in analytics …" at bounding box center [548, 361] width 432 height 159
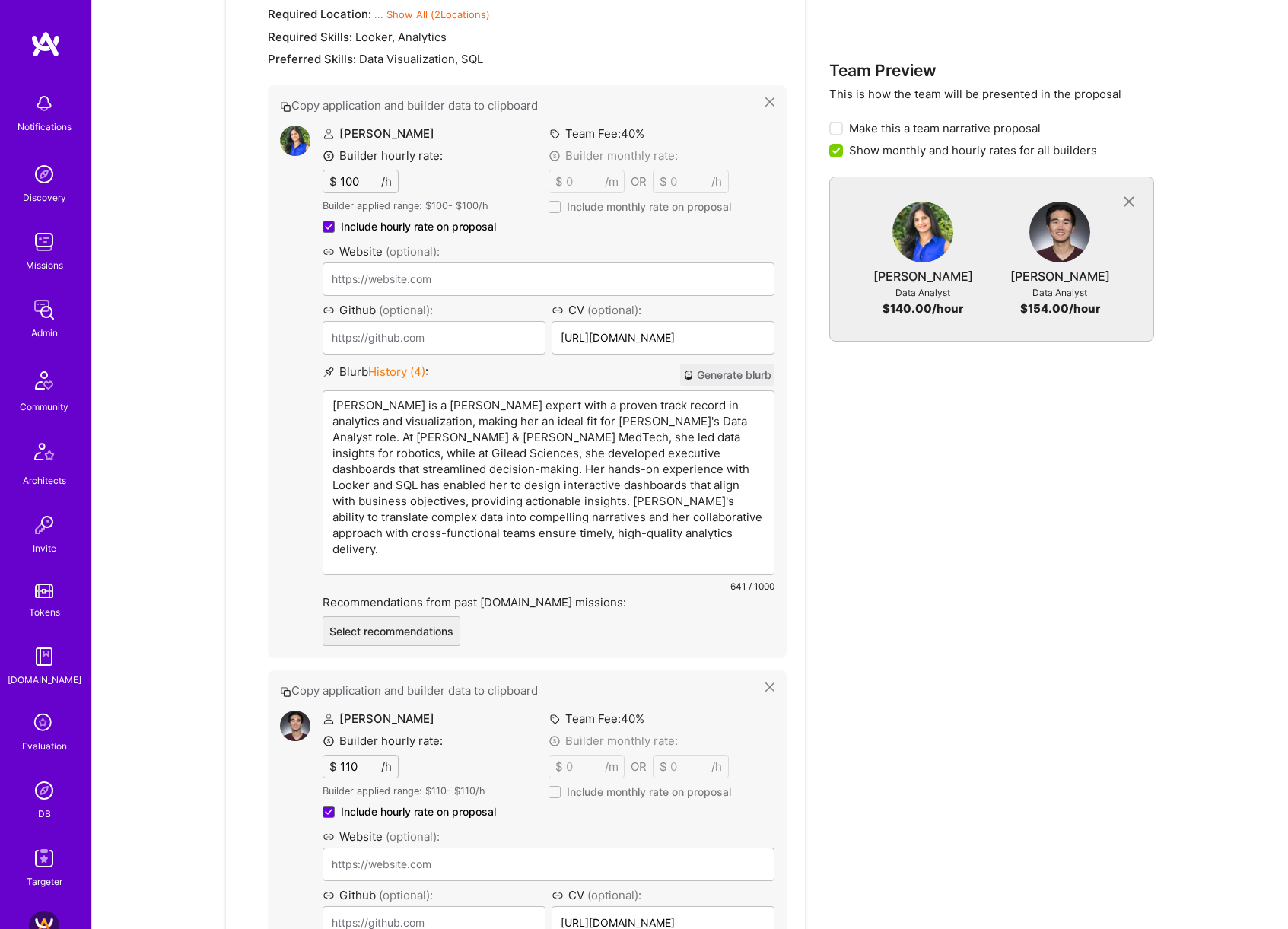
scroll to position [926, 0]
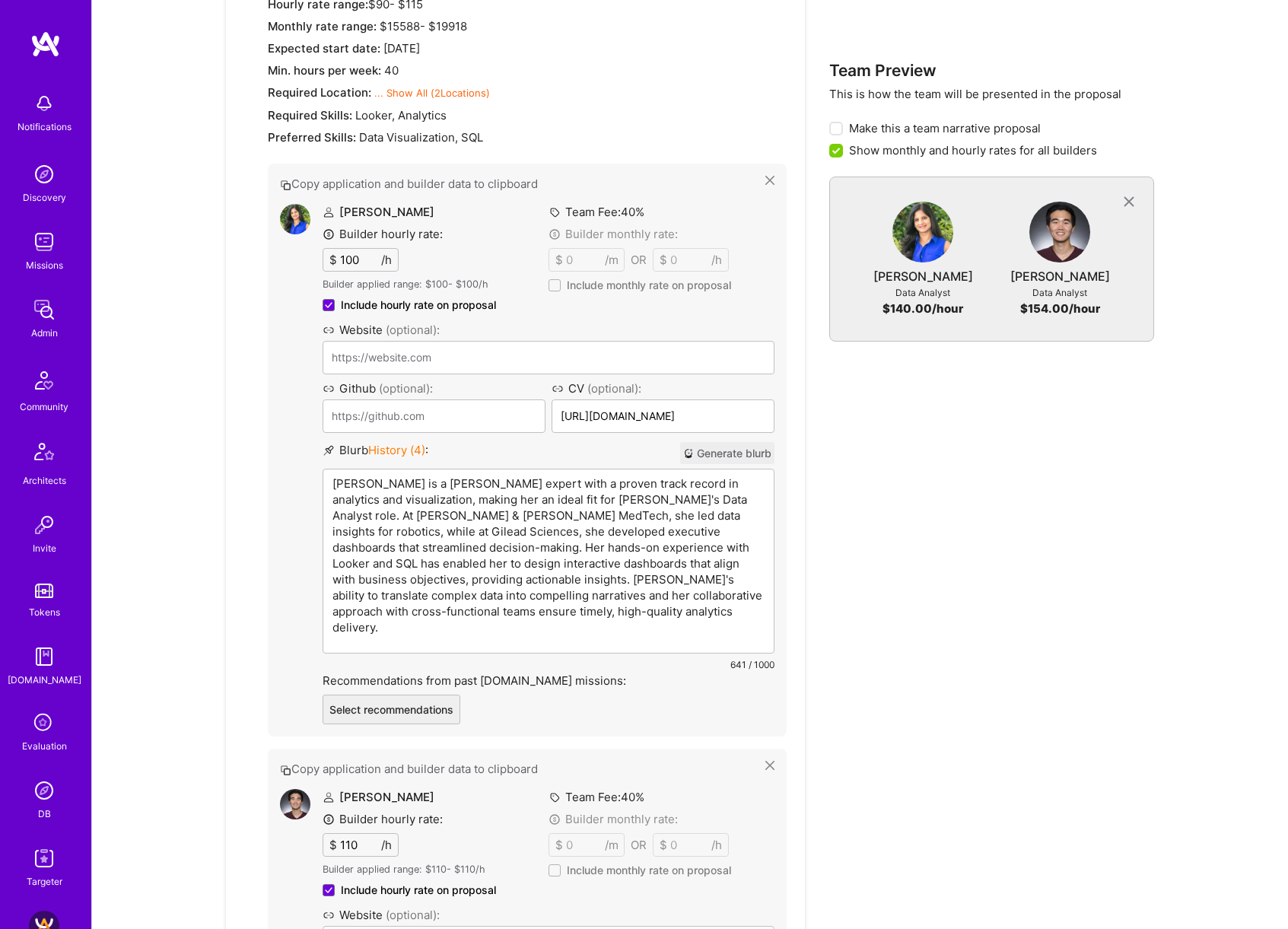
click at [349, 256] on input "100" at bounding box center [358, 260] width 44 height 22
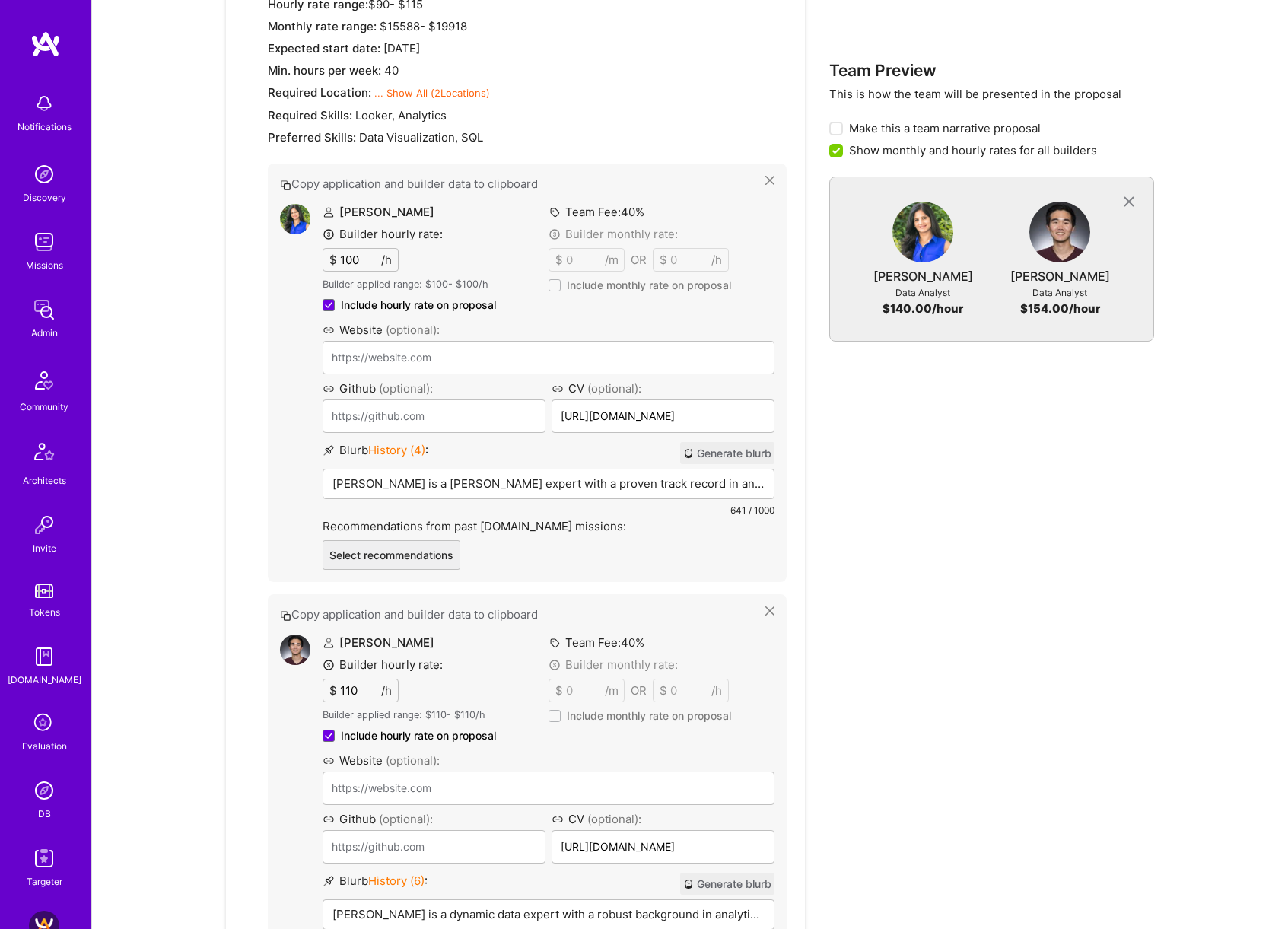
click at [349, 256] on input "100" at bounding box center [358, 260] width 44 height 22
type input "105"
click at [969, 656] on div "Team Preview This is how the team will be presented in the proposal Make this a…" at bounding box center [991, 511] width 325 height 1375
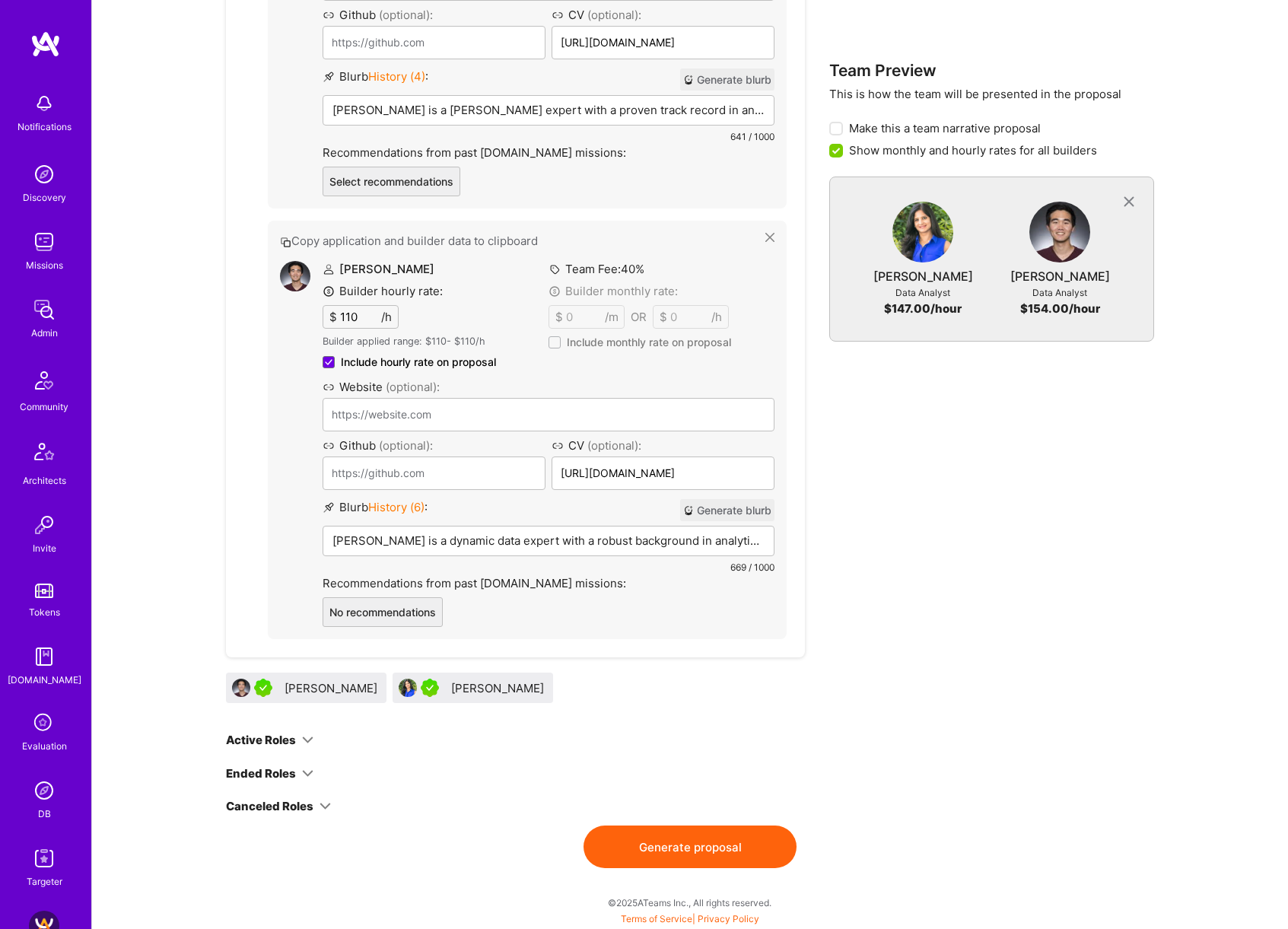
scroll to position [1290, 0]
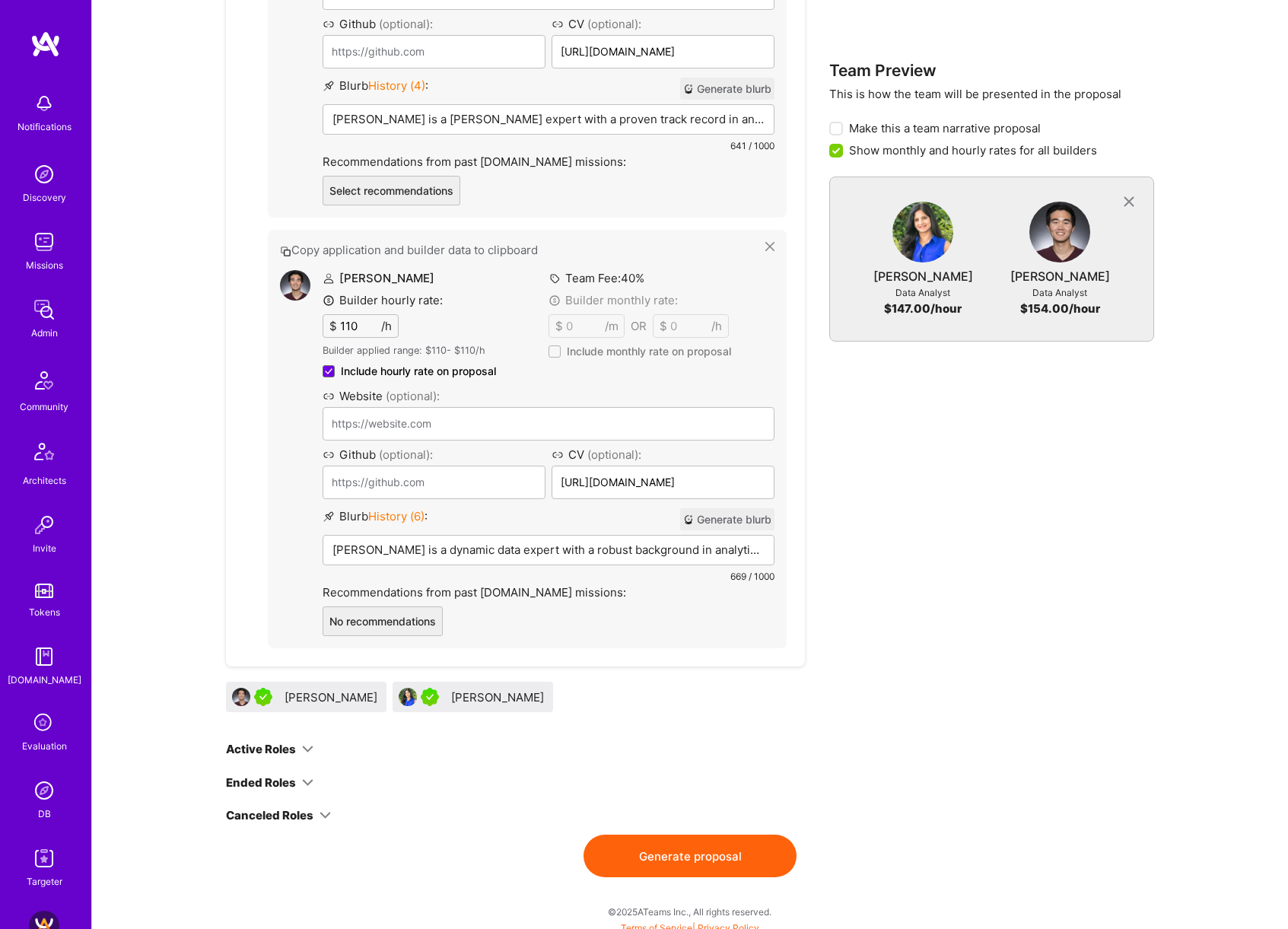
click at [719, 857] on button "Generate proposal" at bounding box center [690, 856] width 213 height 43
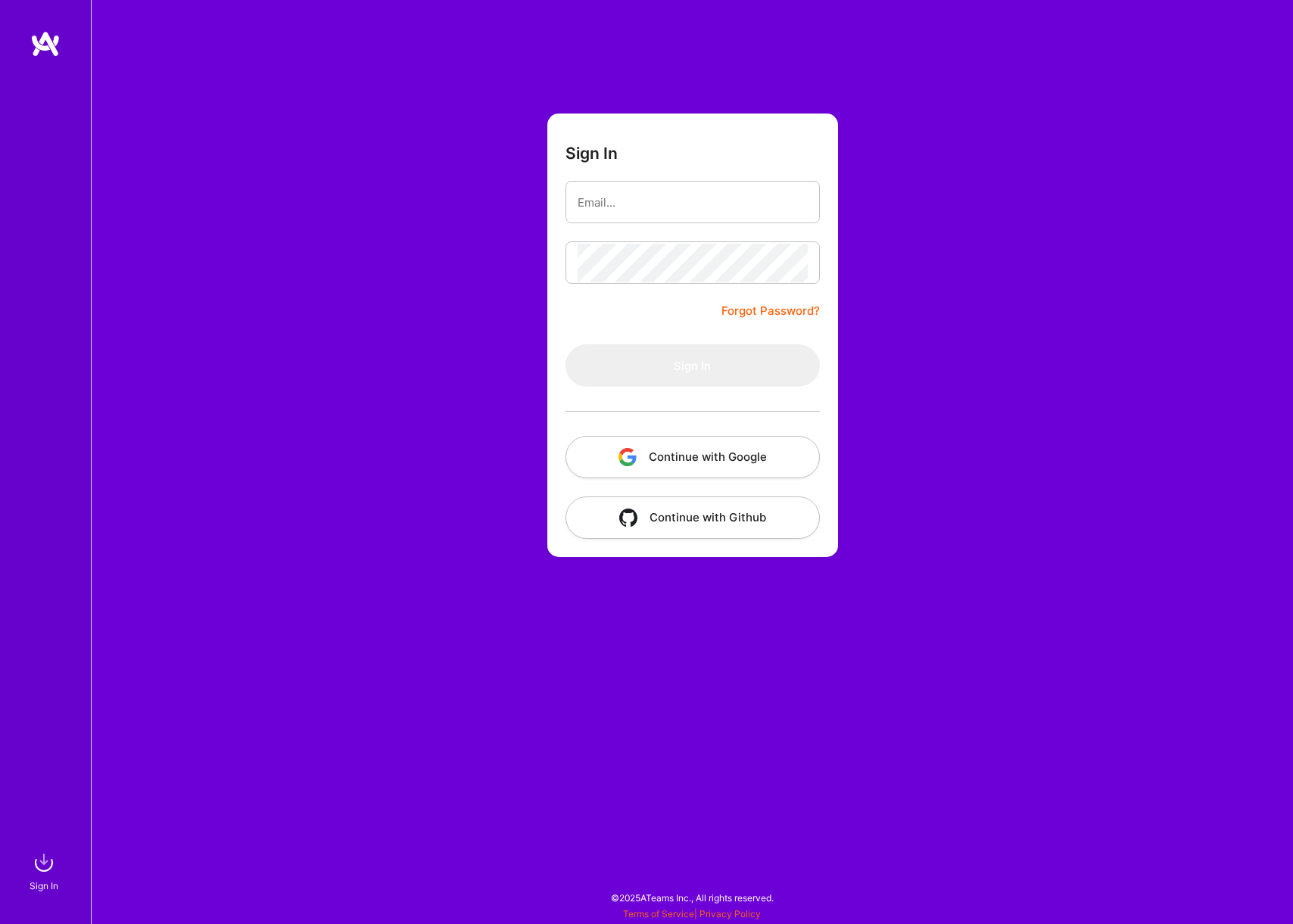
click at [789, 463] on button "Continue with Google" at bounding box center [693, 457] width 254 height 42
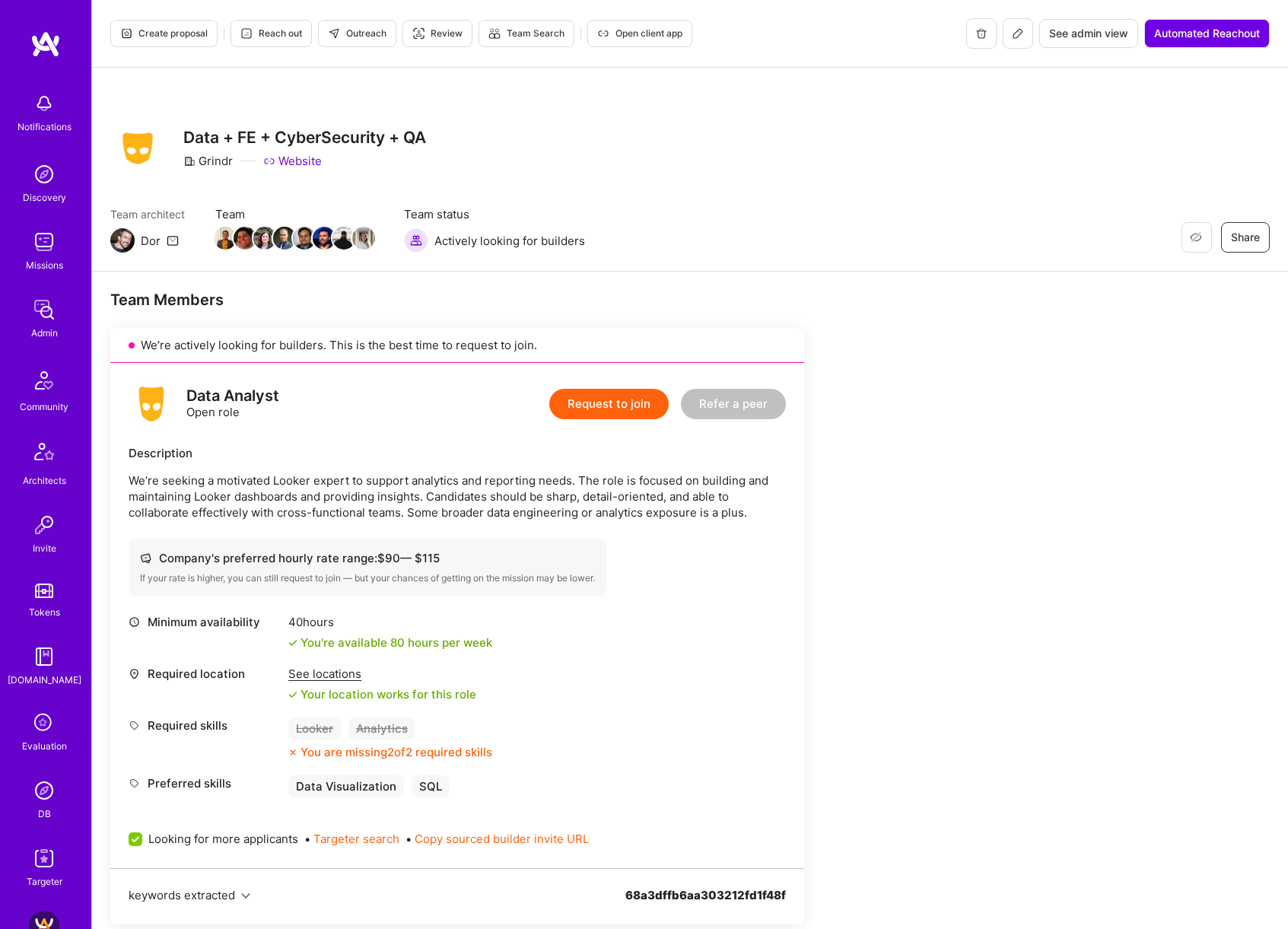
click at [173, 29] on span "Create proposal" at bounding box center [164, 33] width 88 height 14
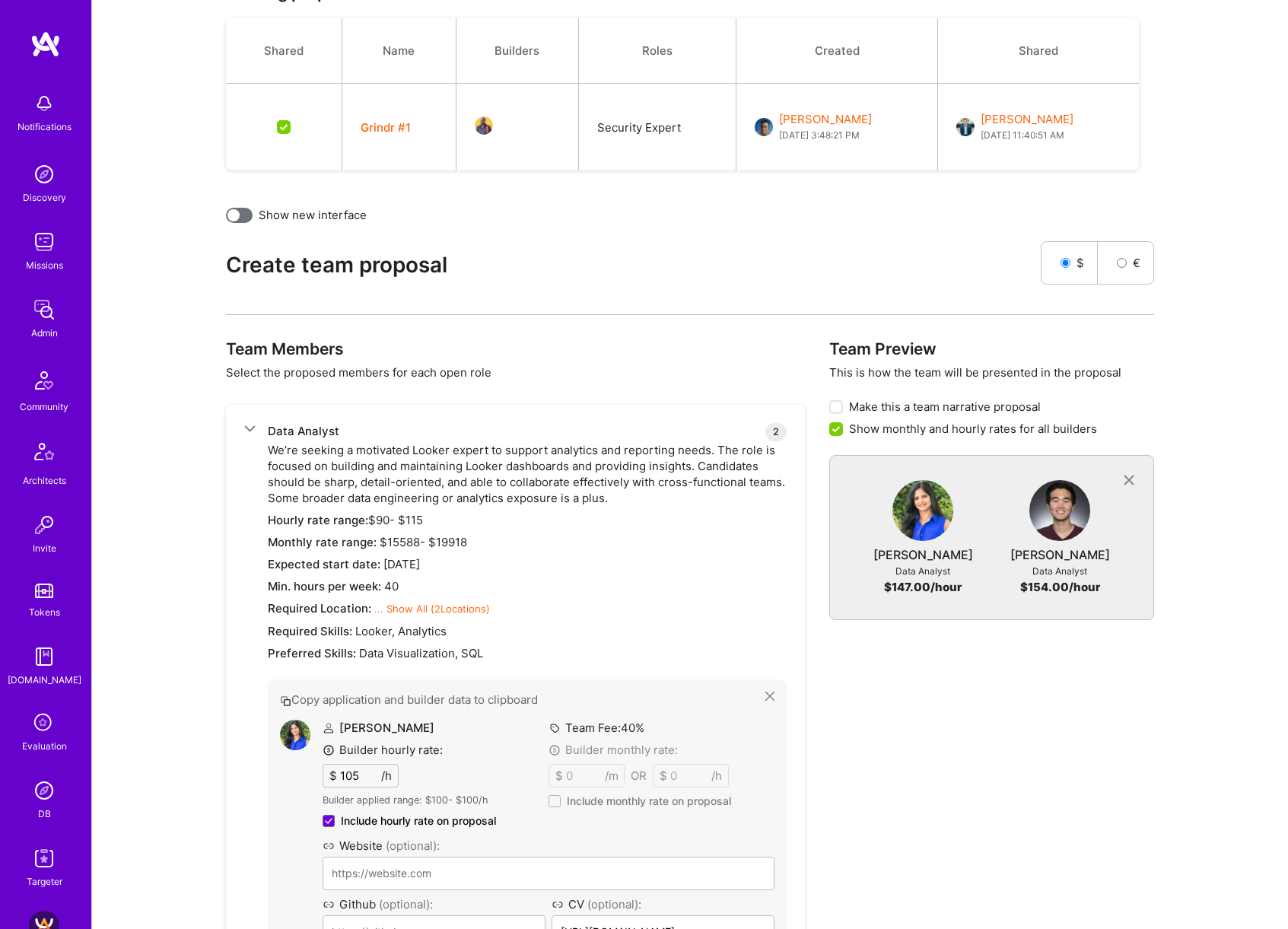
scroll to position [704, 0]
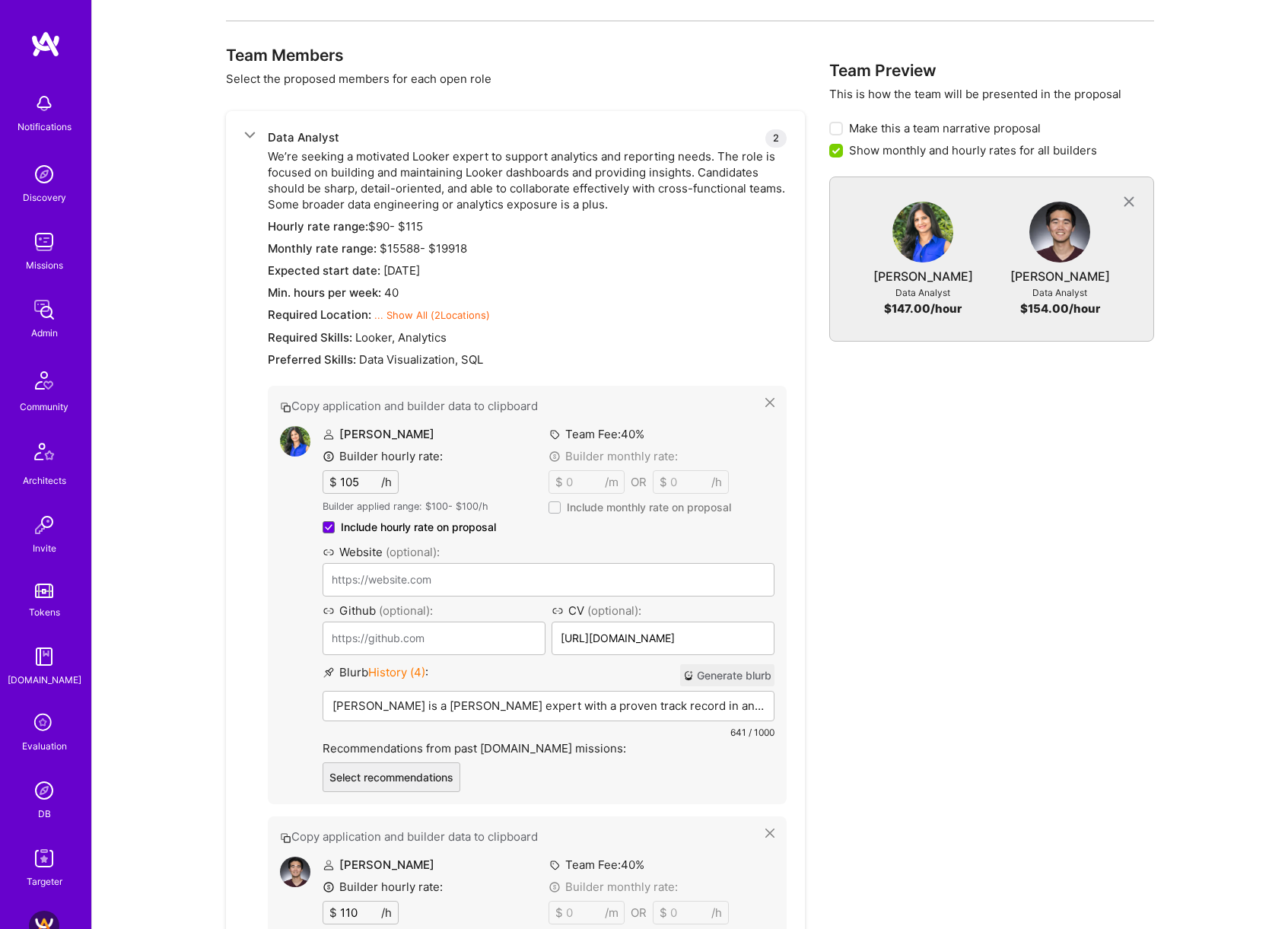
click at [407, 704] on p "[PERSON_NAME] is a [PERSON_NAME] expert with a proven track record in analytics…" at bounding box center [548, 706] width 432 height 16
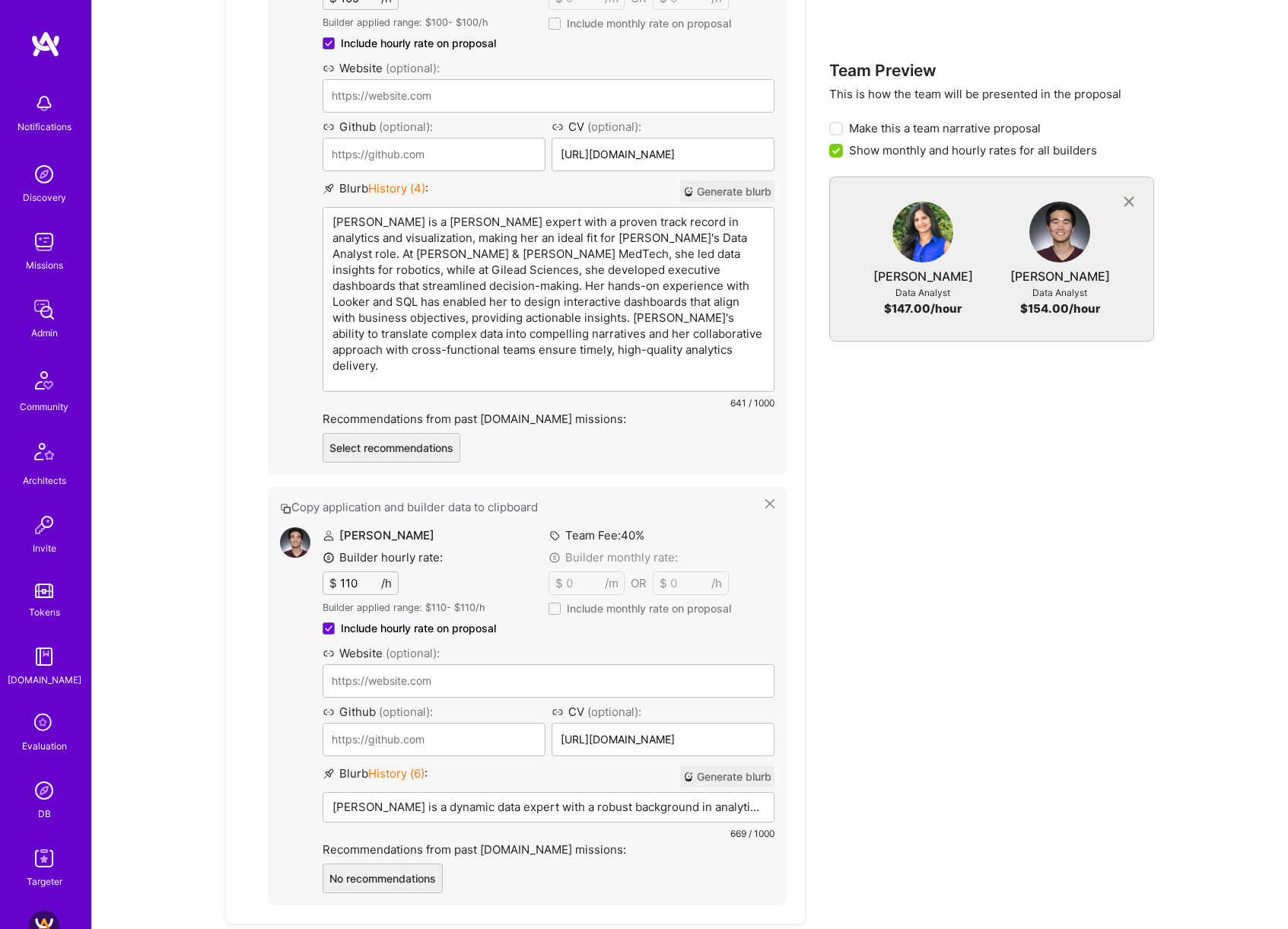
click at [455, 799] on p "[PERSON_NAME] is a dynamic data expert with a robust background in analytics an…" at bounding box center [548, 807] width 432 height 16
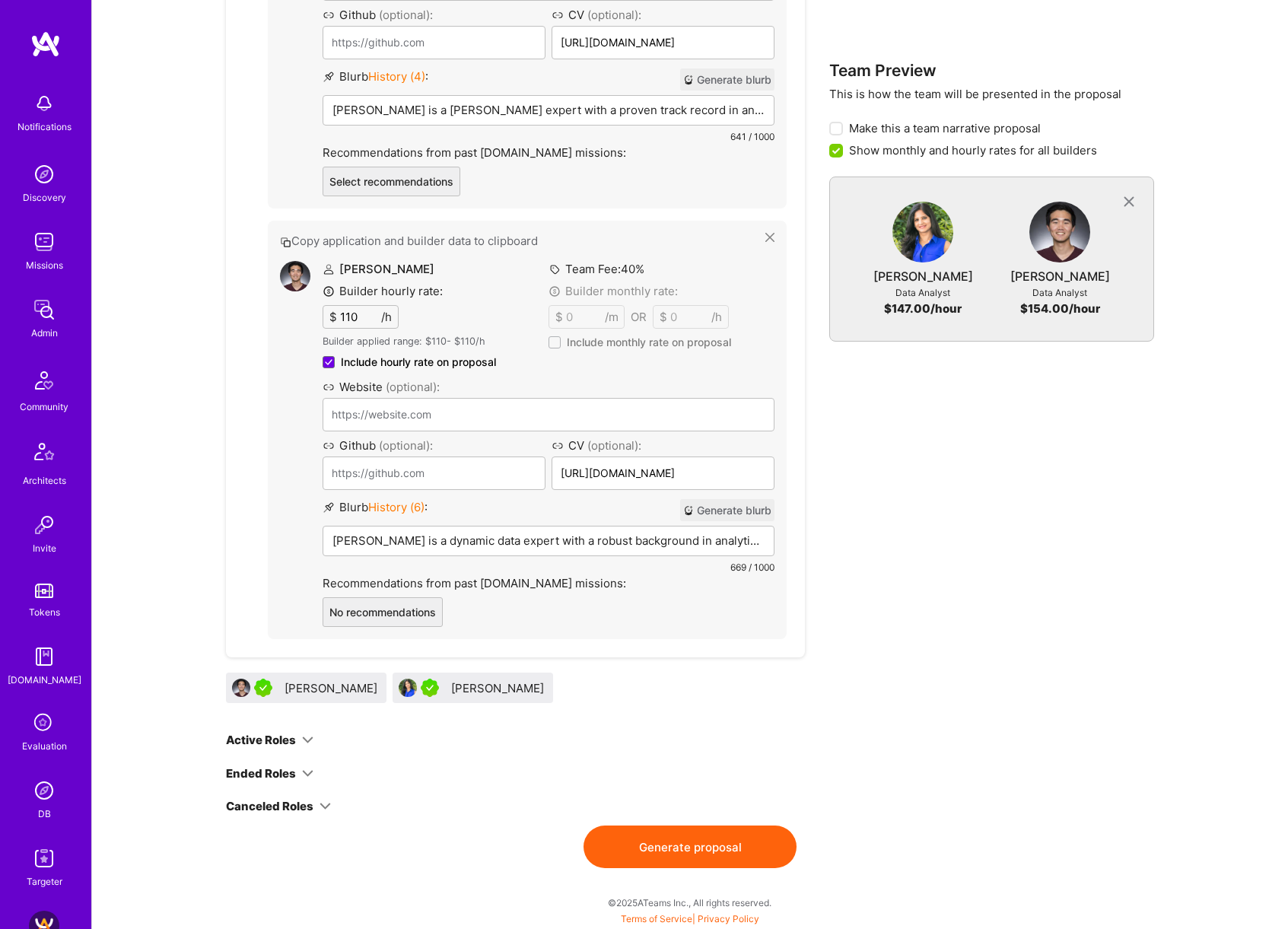
scroll to position [1299, 0]
click at [680, 860] on button "Generate proposal" at bounding box center [690, 847] width 213 height 43
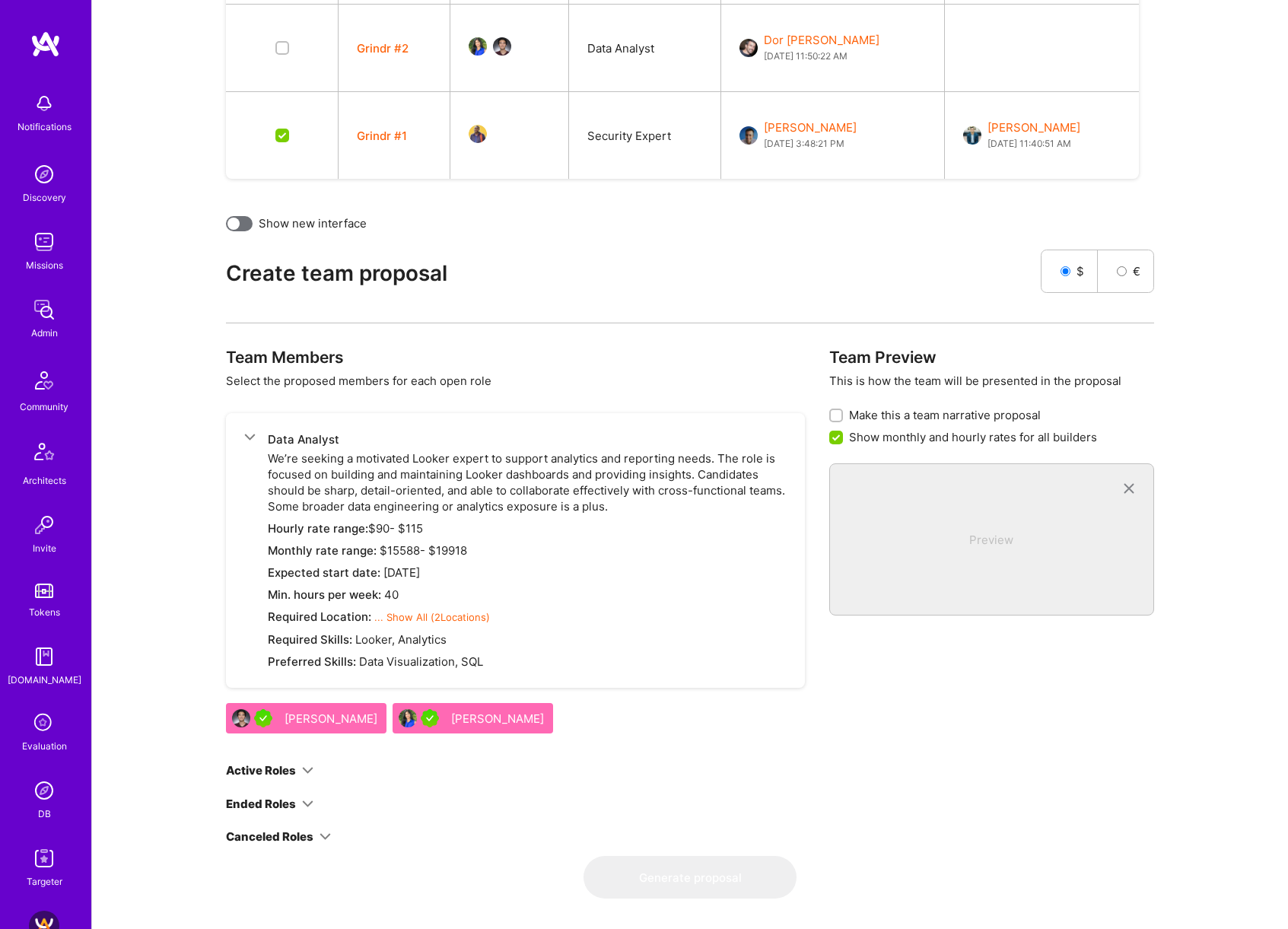
scroll to position [0, 0]
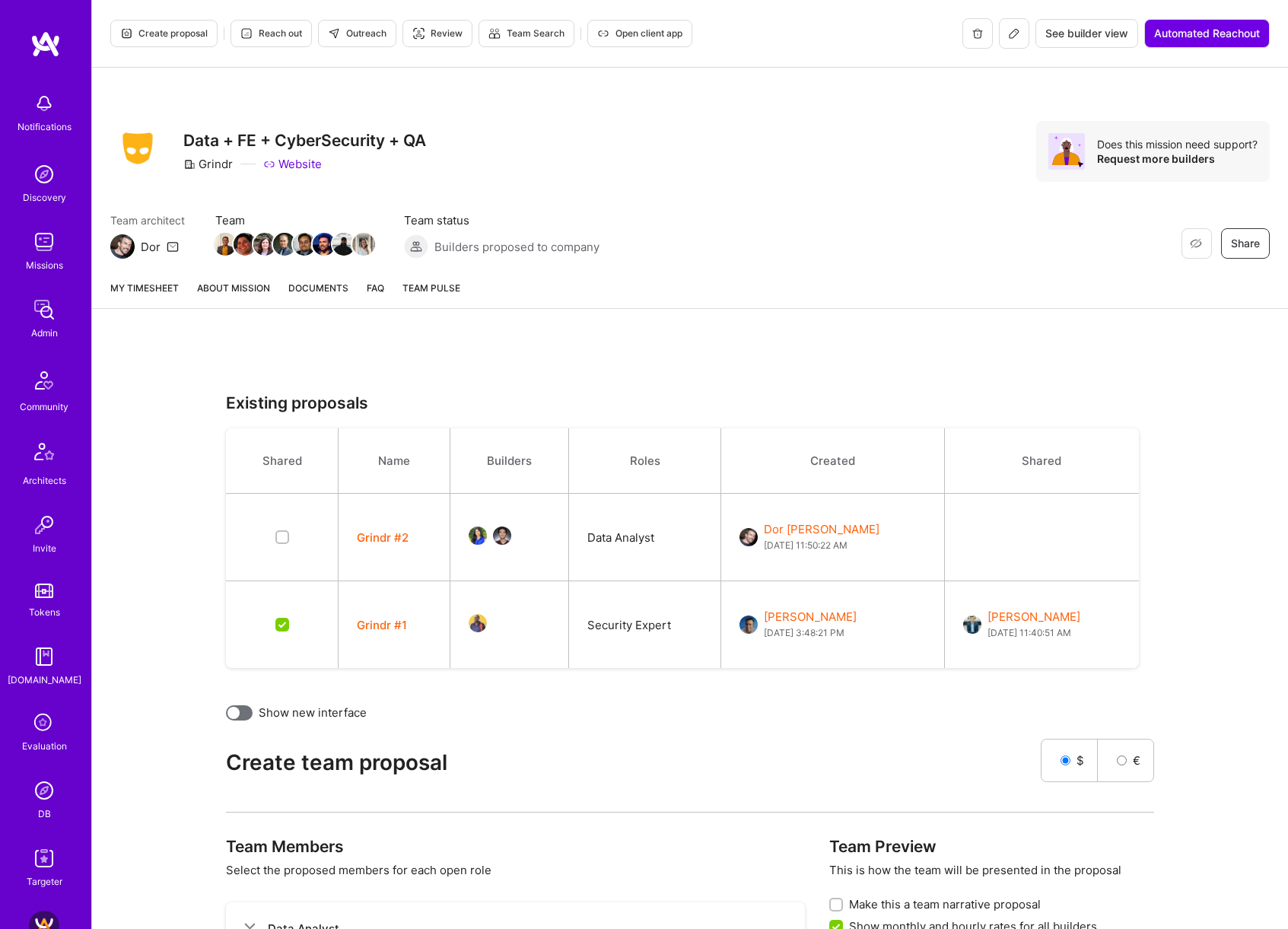
click at [255, 293] on link "About Mission" at bounding box center [234, 293] width 73 height 28
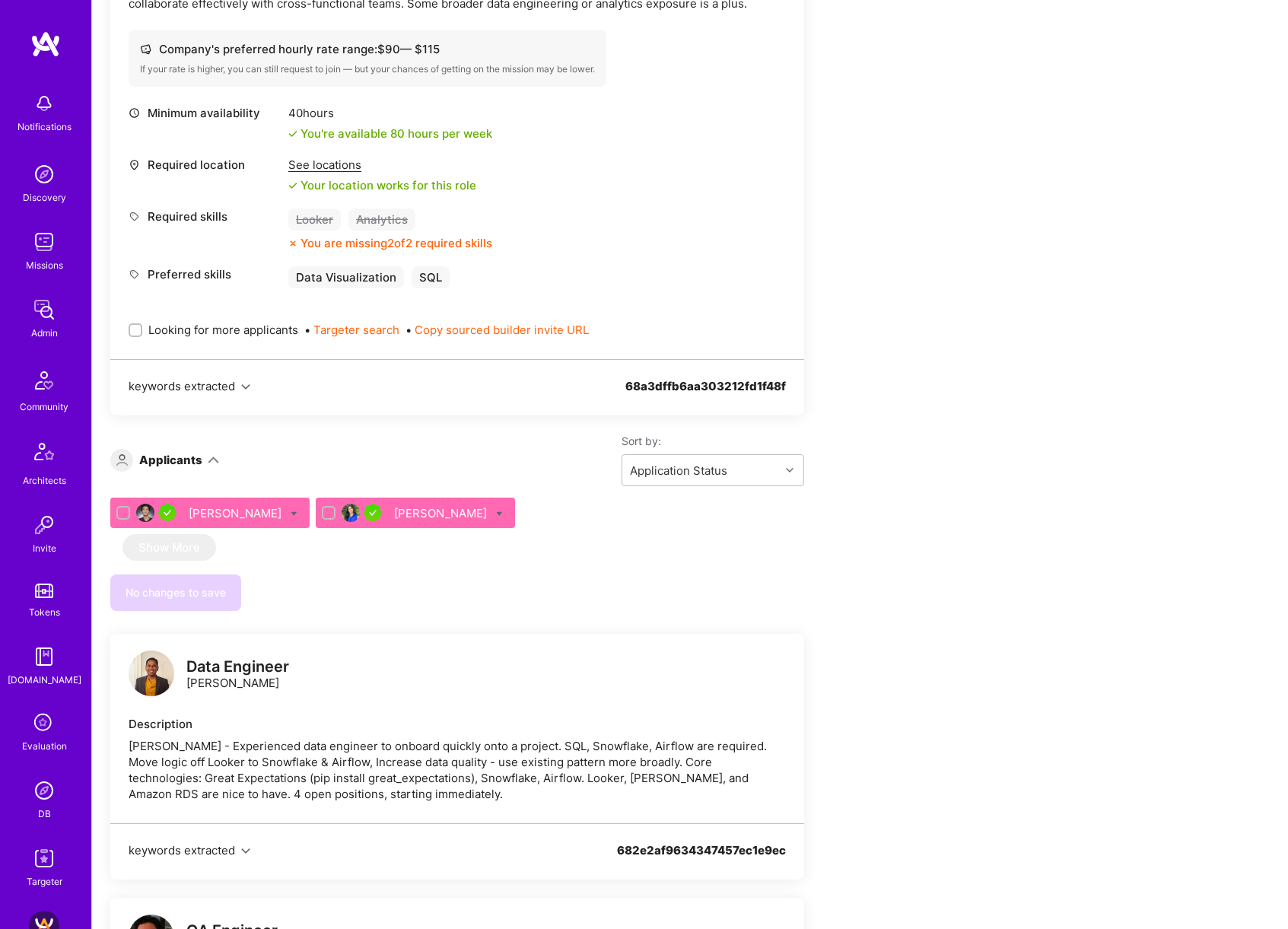
scroll to position [593, 0]
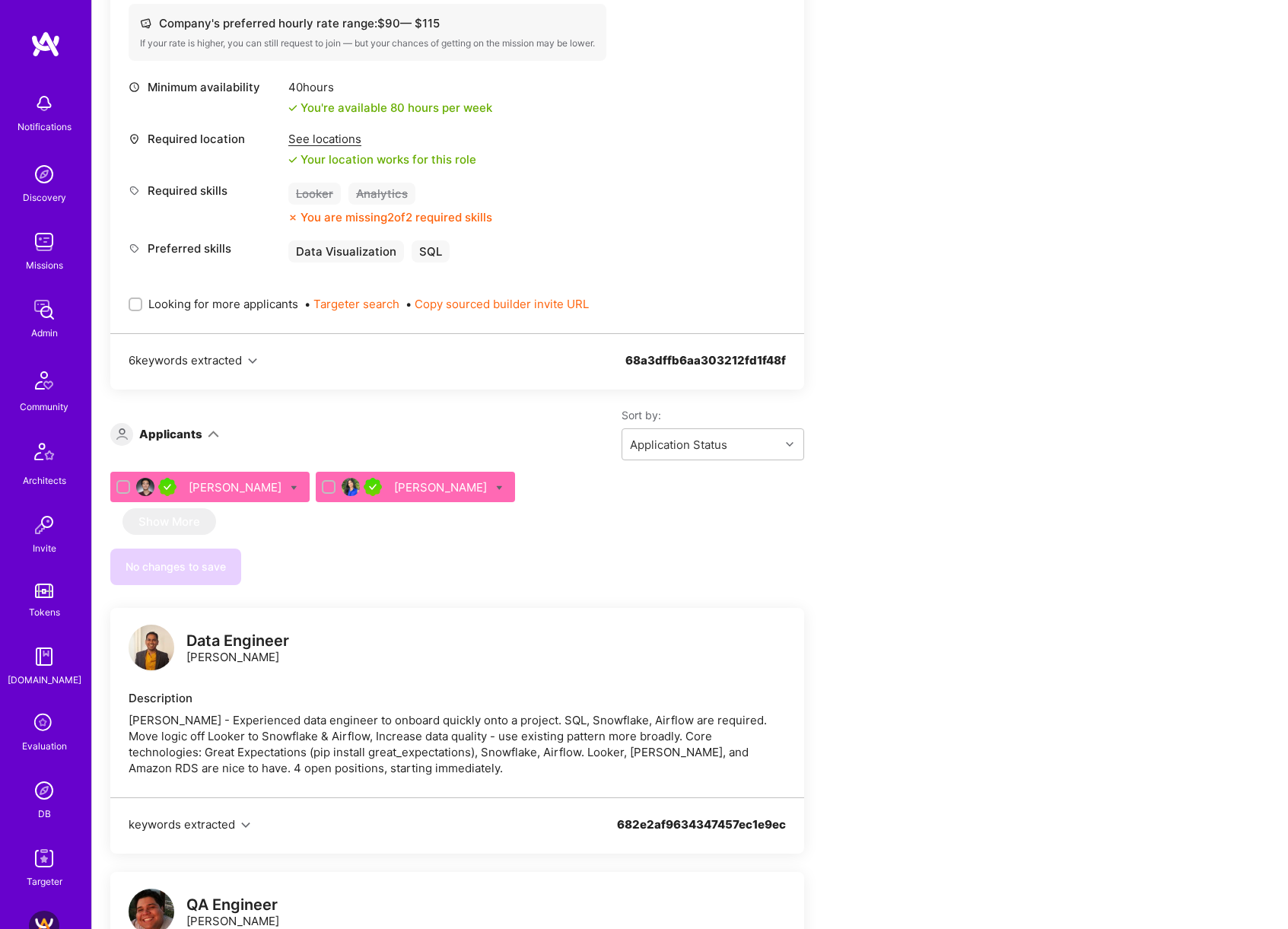
click at [126, 484] on input "checkbox" at bounding box center [125, 488] width 11 height 11
checkbox input "true"
click at [325, 486] on input "checkbox" at bounding box center [330, 488] width 11 height 11
checkbox input "true"
click at [291, 487] on icon at bounding box center [294, 488] width 7 height 7
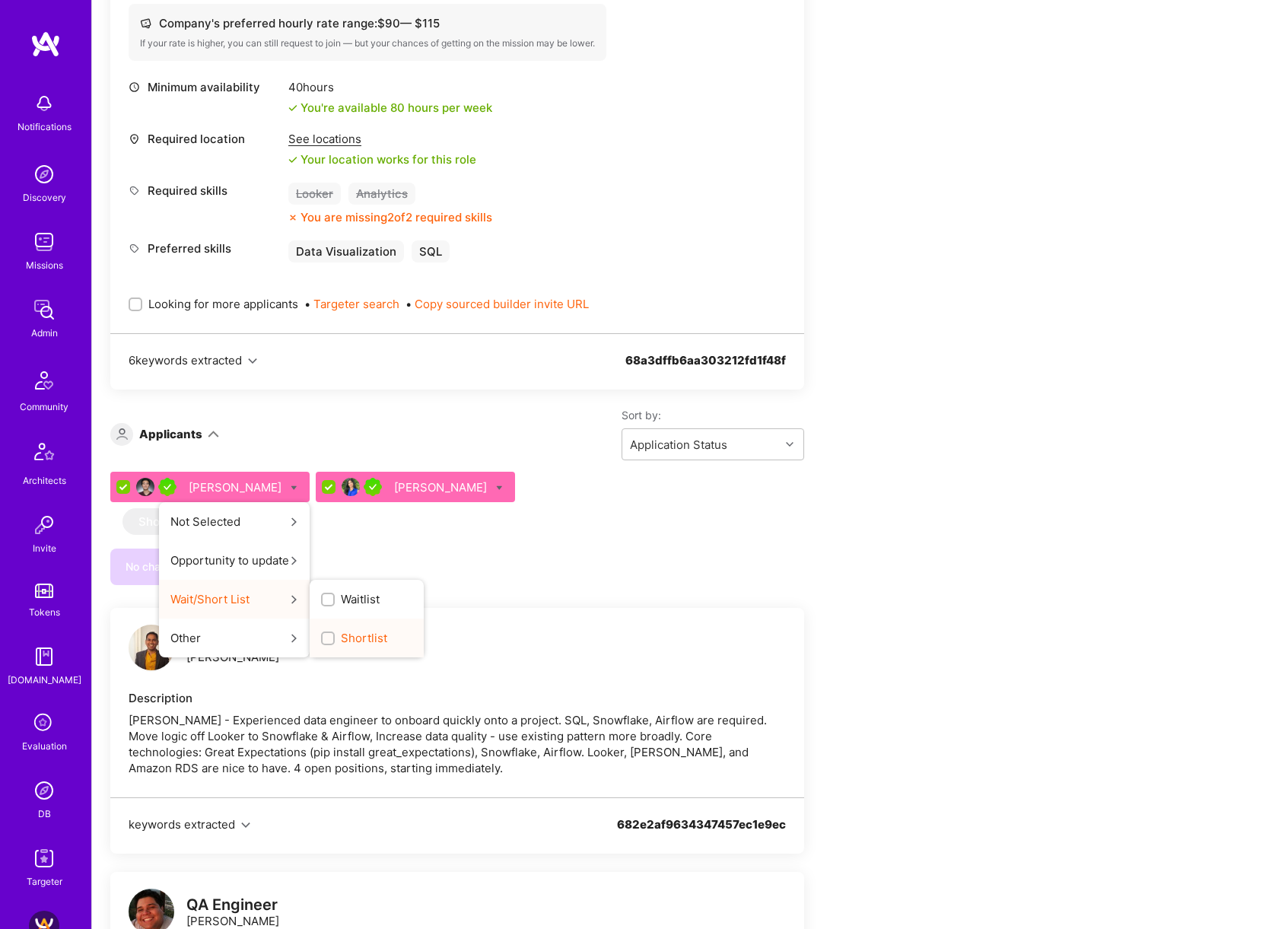
click at [341, 636] on span "Shortlist" at bounding box center [364, 638] width 46 height 16
click at [324, 636] on input "Shortlist" at bounding box center [329, 639] width 11 height 11
checkbox input "true"
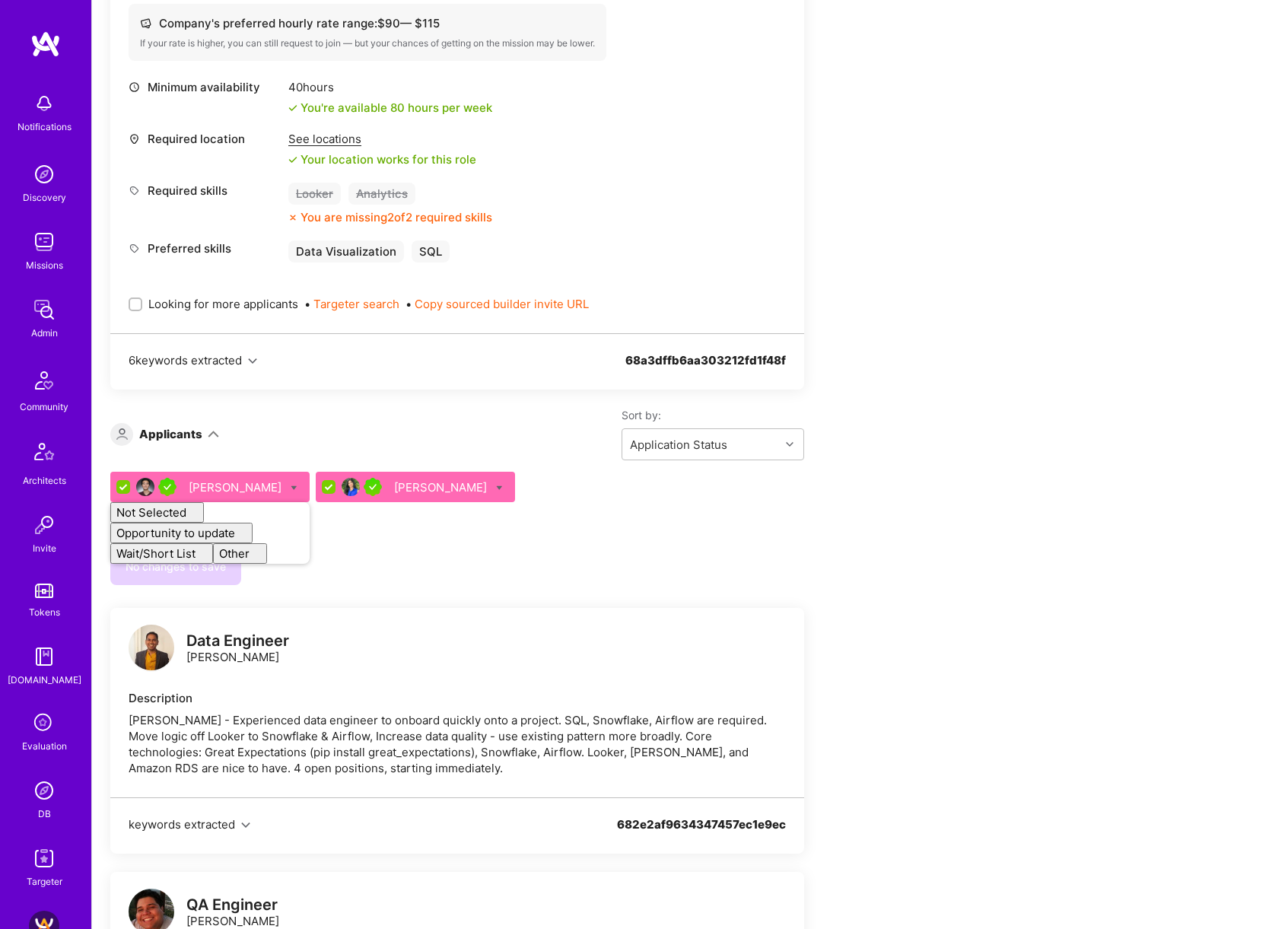
checkbox input "false"
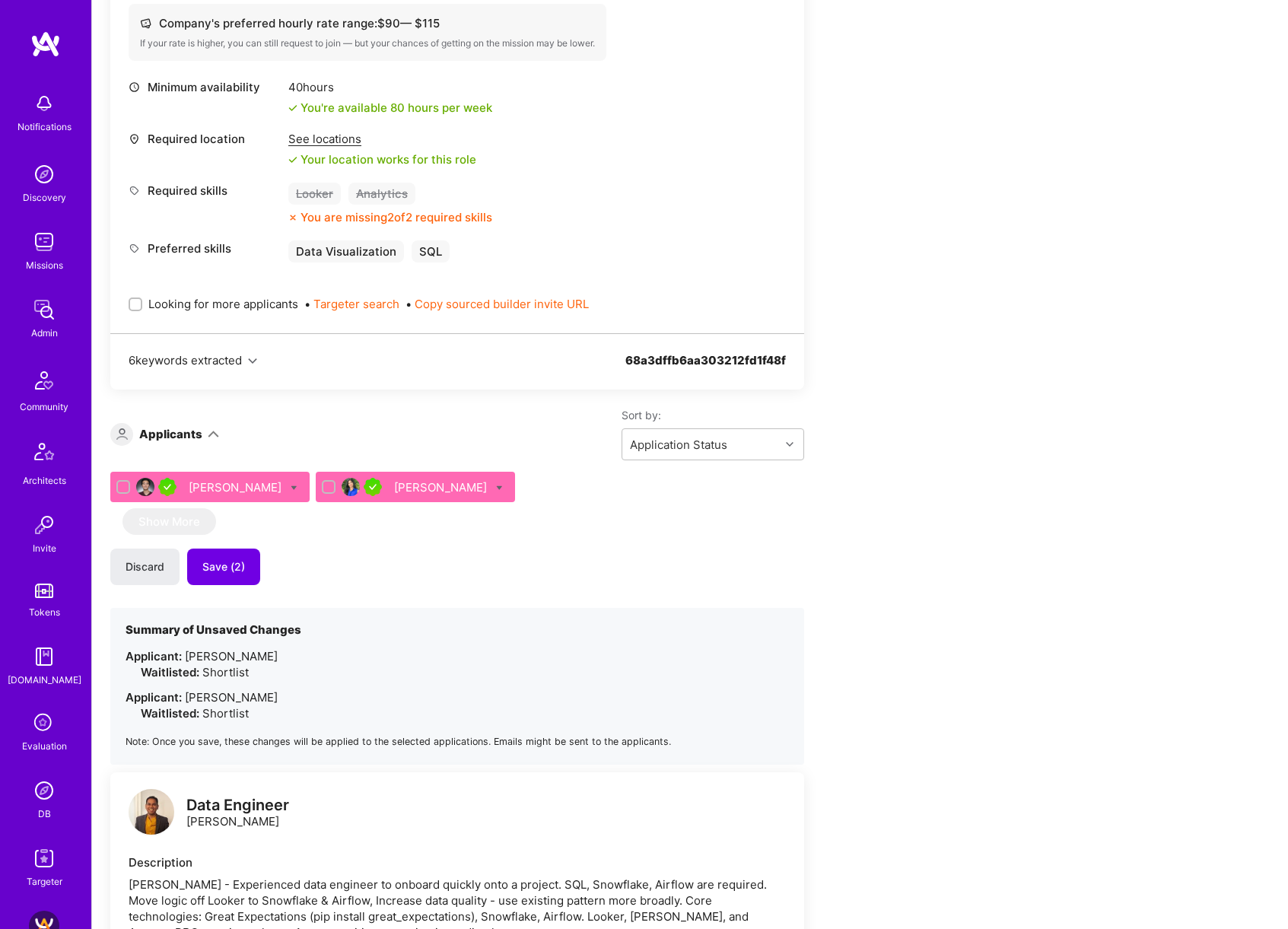
click at [662, 546] on div "[PERSON_NAME] [PERSON_NAME] Show More Discard Save (2) Summary of Unsaved Chang…" at bounding box center [457, 618] width 693 height 293
click at [240, 562] on span "Save (2)" at bounding box center [224, 567] width 43 height 15
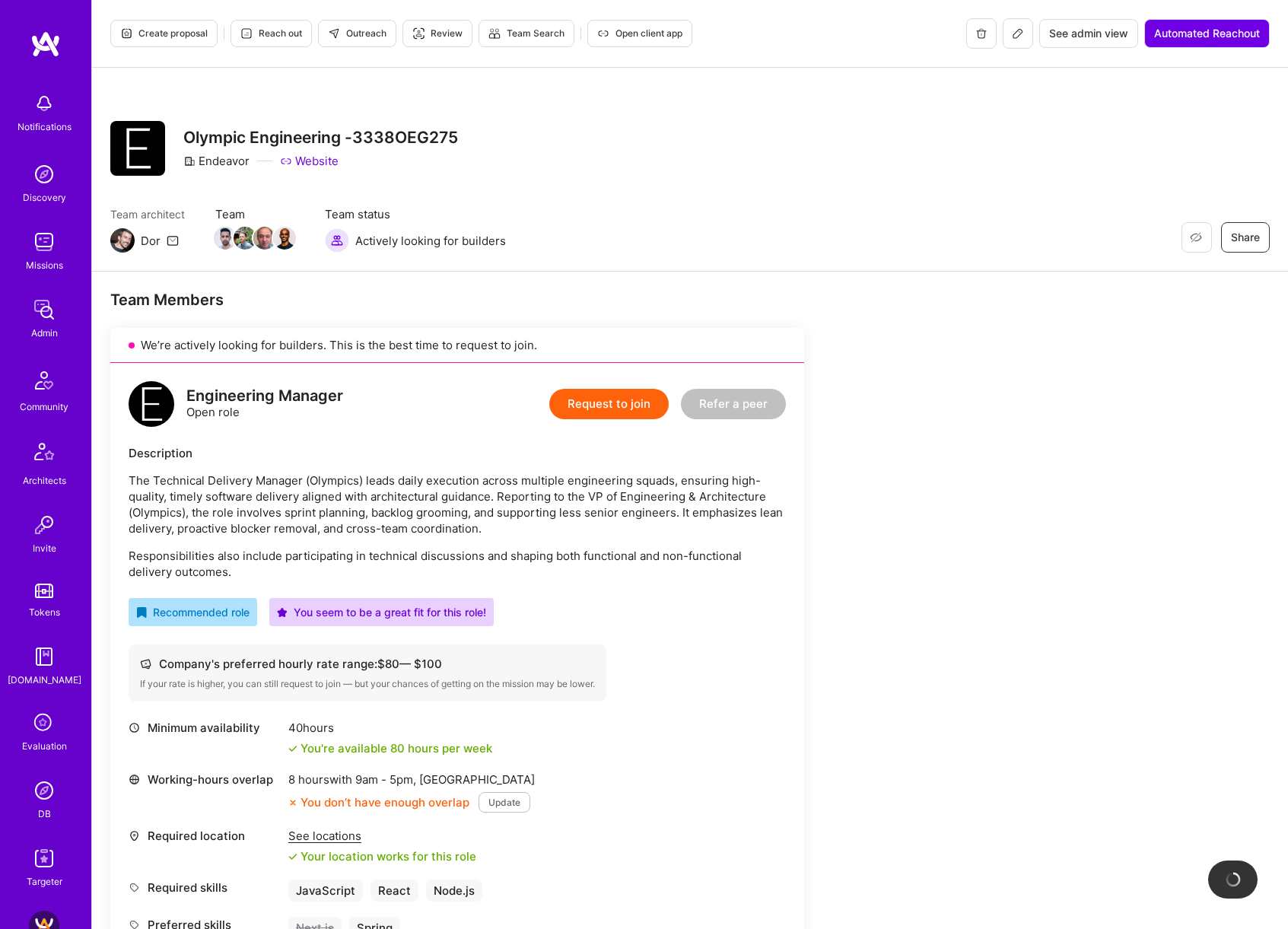
scroll to position [686, 0]
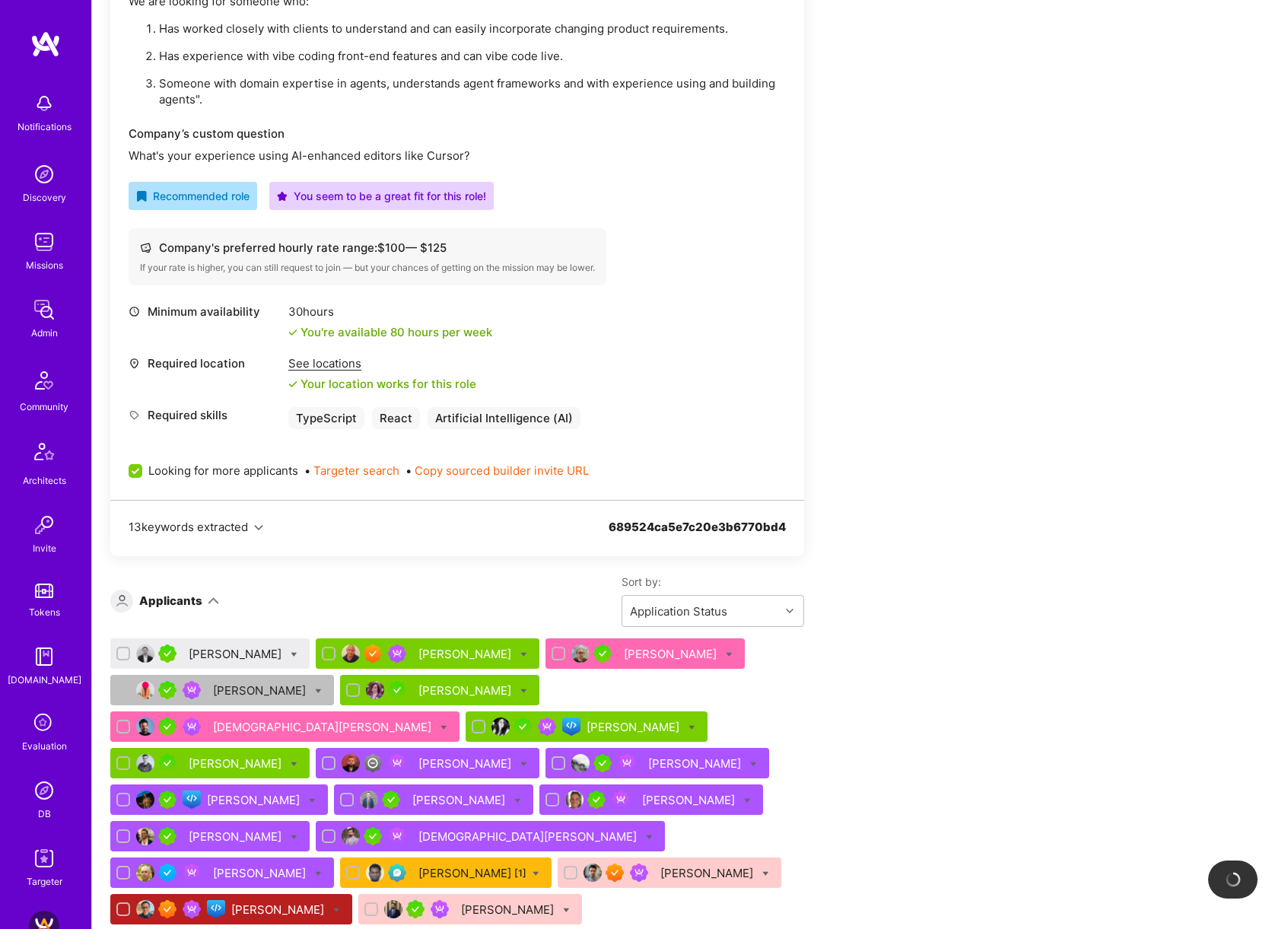
scroll to position [622, 0]
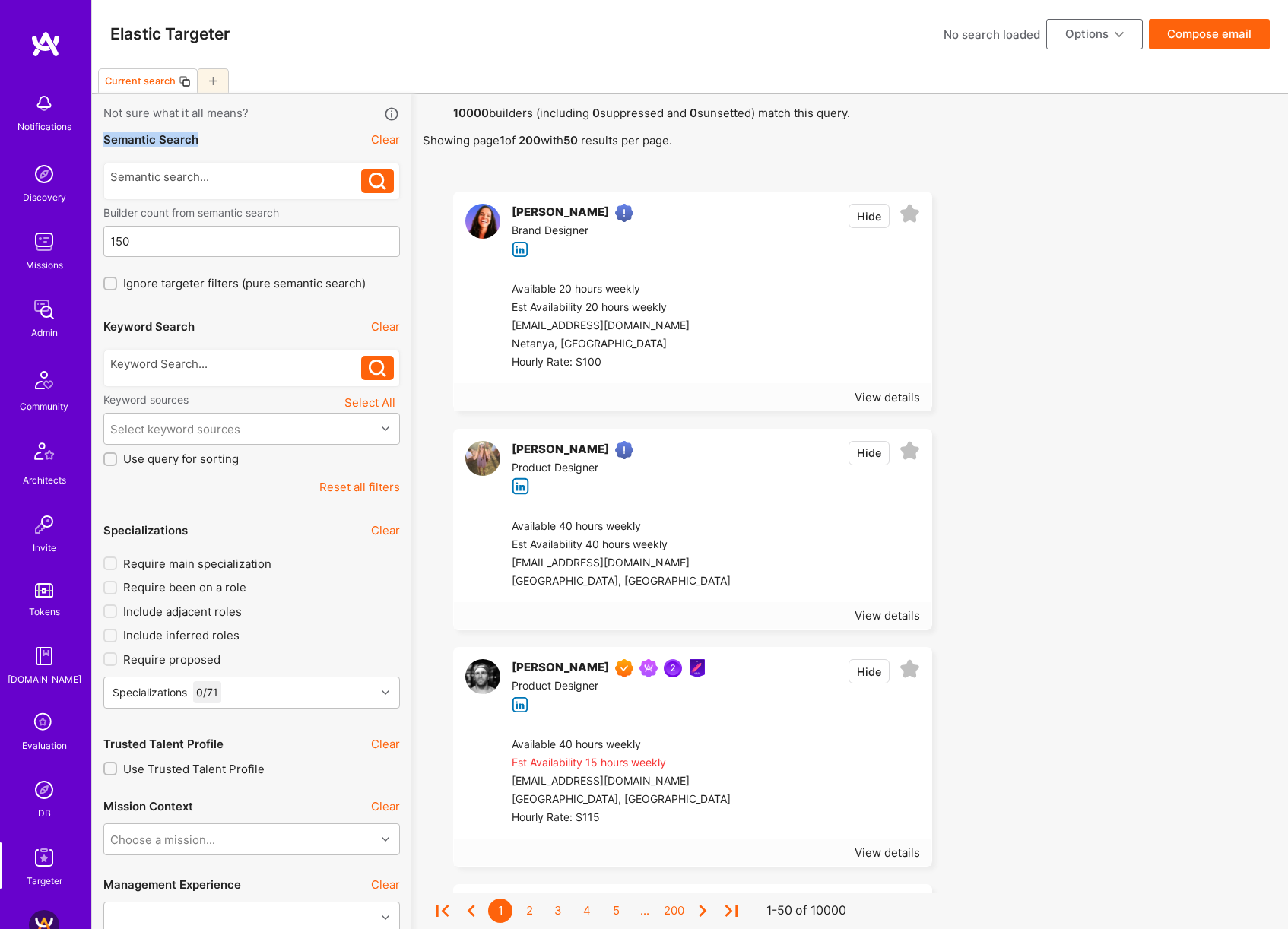
drag, startPoint x: 106, startPoint y: 140, endPoint x: 200, endPoint y: 139, distance: 94.0
click at [200, 139] on div "Semantic Search Clear" at bounding box center [251, 139] width 297 height 34
drag, startPoint x: 105, startPoint y: 139, endPoint x: 196, endPoint y: 147, distance: 91.4
click at [196, 147] on div "Semantic Search" at bounding box center [150, 139] width 95 height 16
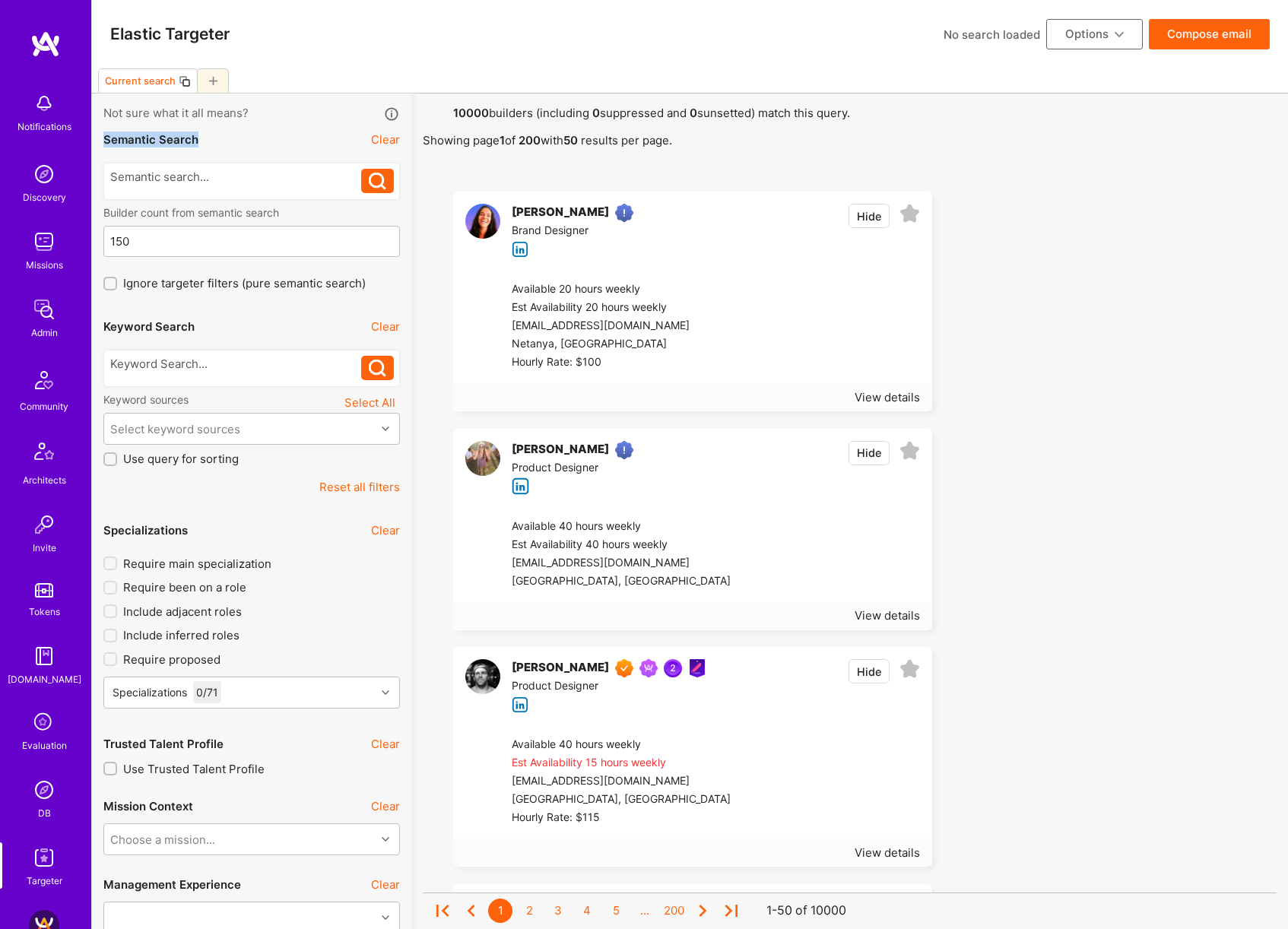
click at [195, 143] on div "Semantic Search" at bounding box center [150, 139] width 95 height 16
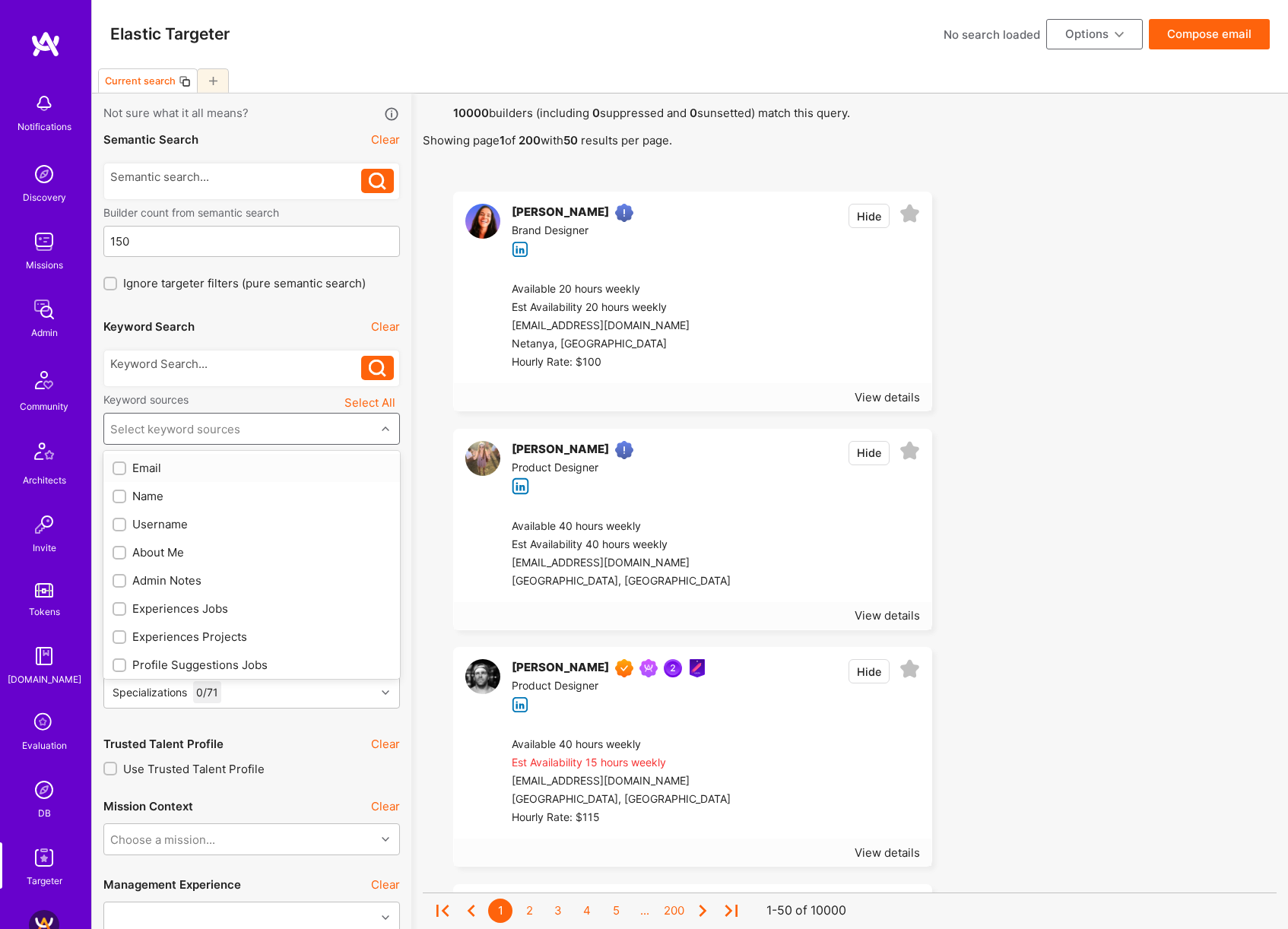
click at [255, 424] on div "Select keyword sources" at bounding box center [240, 429] width 271 height 31
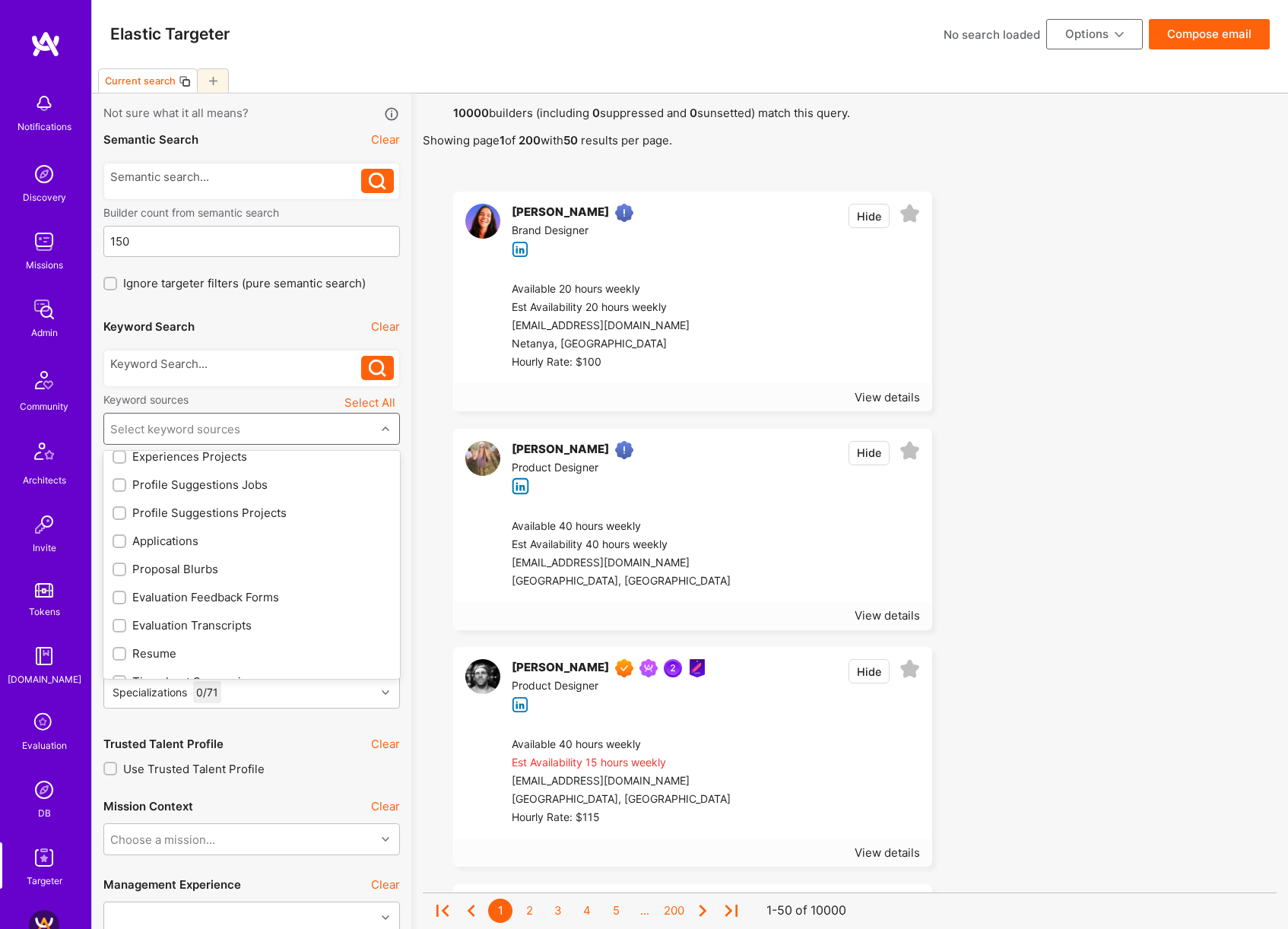
scroll to position [200, 0]
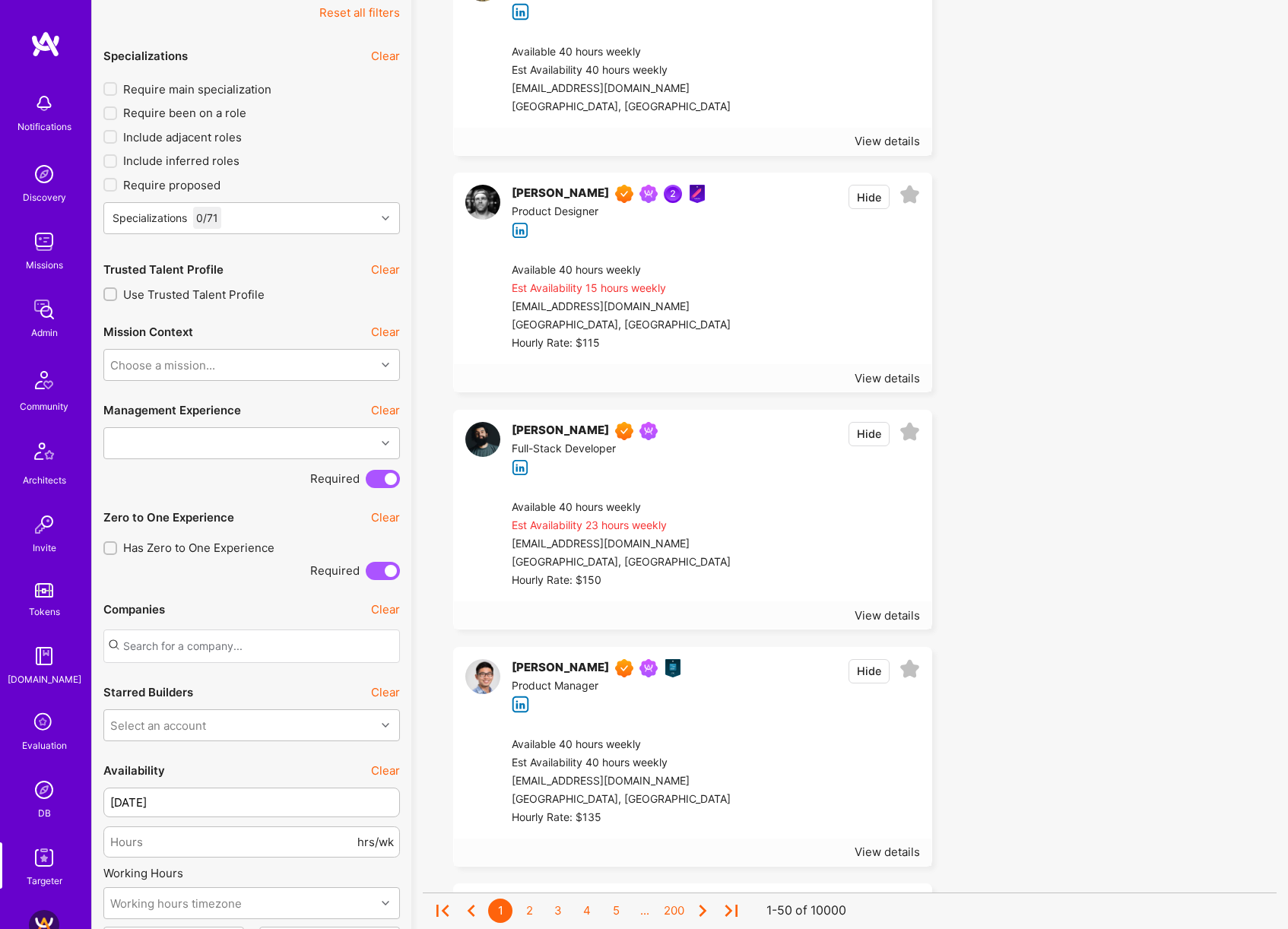
scroll to position [485, 0]
